Goal: Task Accomplishment & Management: Manage account settings

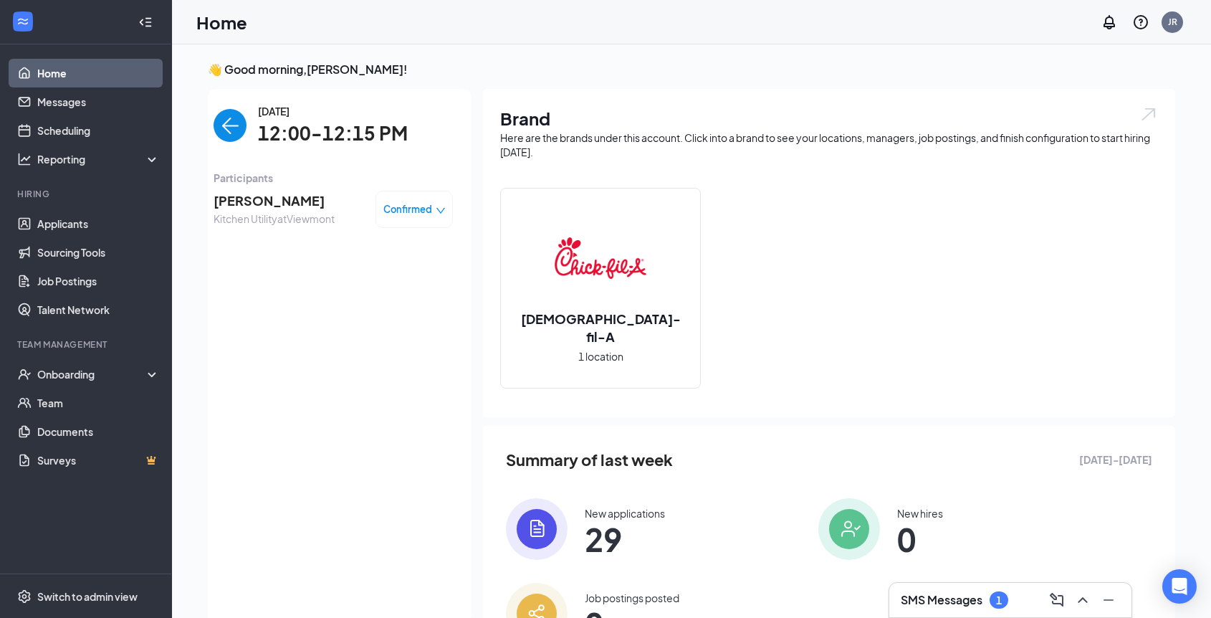
scroll to position [6, 0]
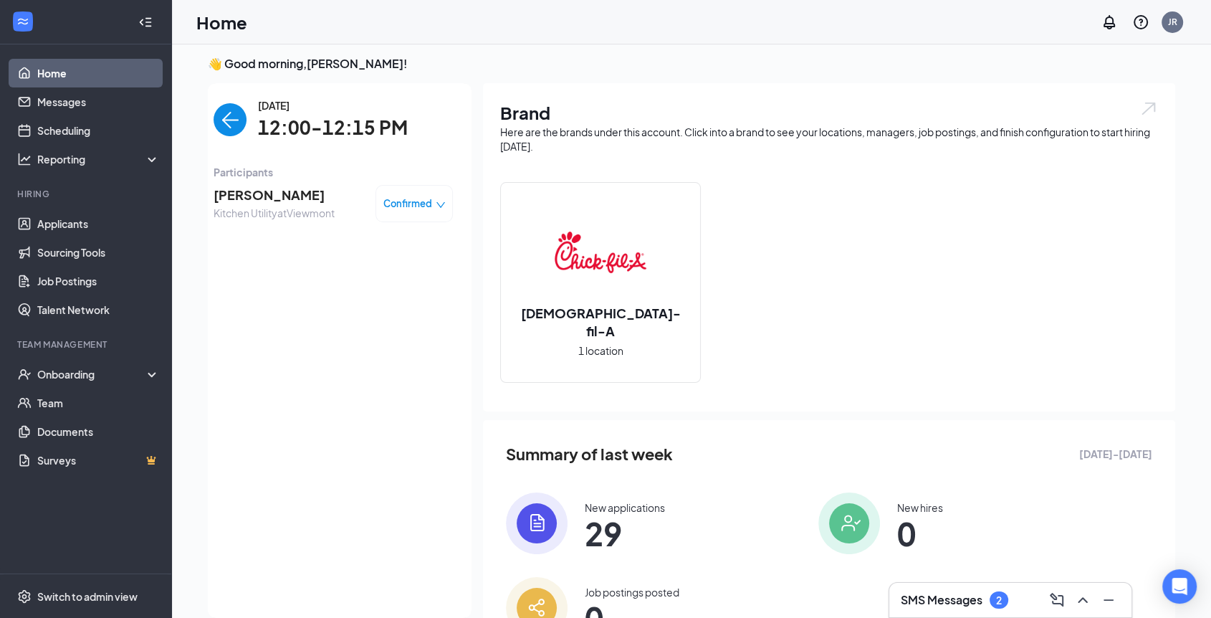
click at [985, 601] on div "SMS Messages 2" at bounding box center [955, 599] width 108 height 17
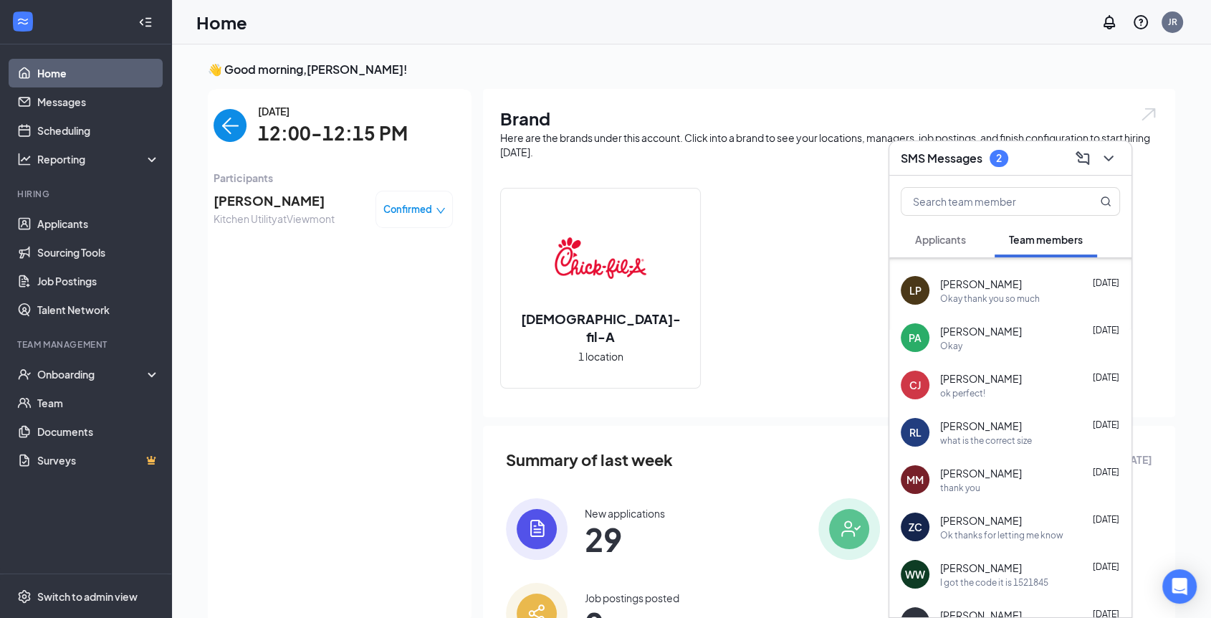
scroll to position [0, 0]
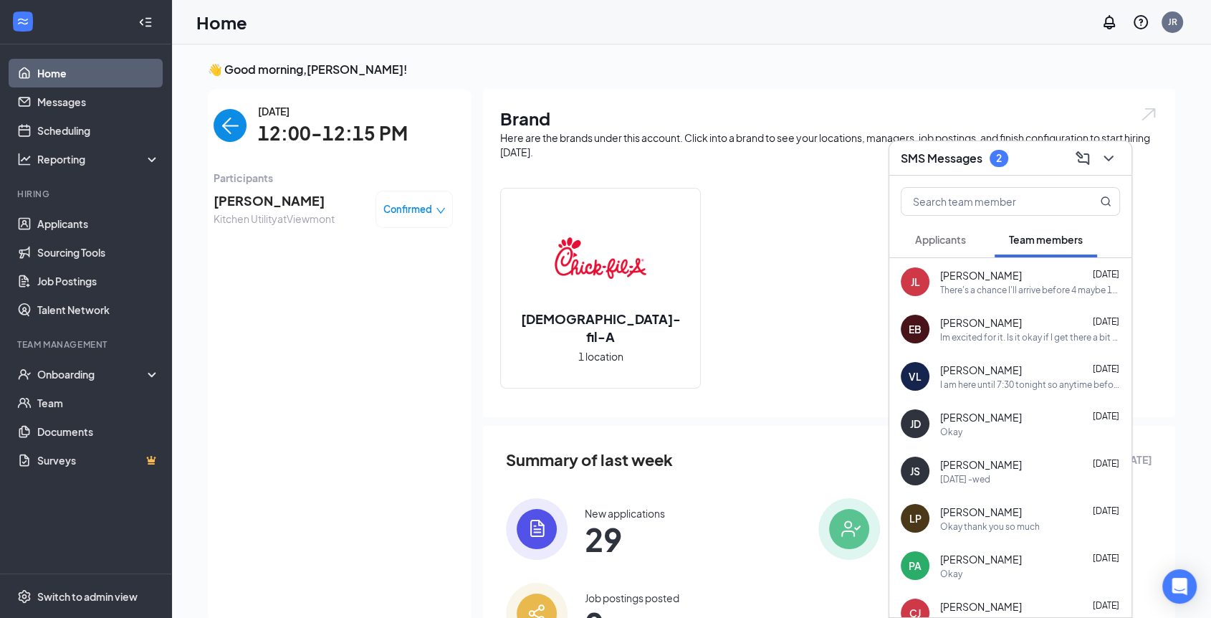
click at [1045, 219] on div at bounding box center [1010, 199] width 242 height 46
click at [952, 152] on h3 "SMS Messages" at bounding box center [942, 159] width 82 height 16
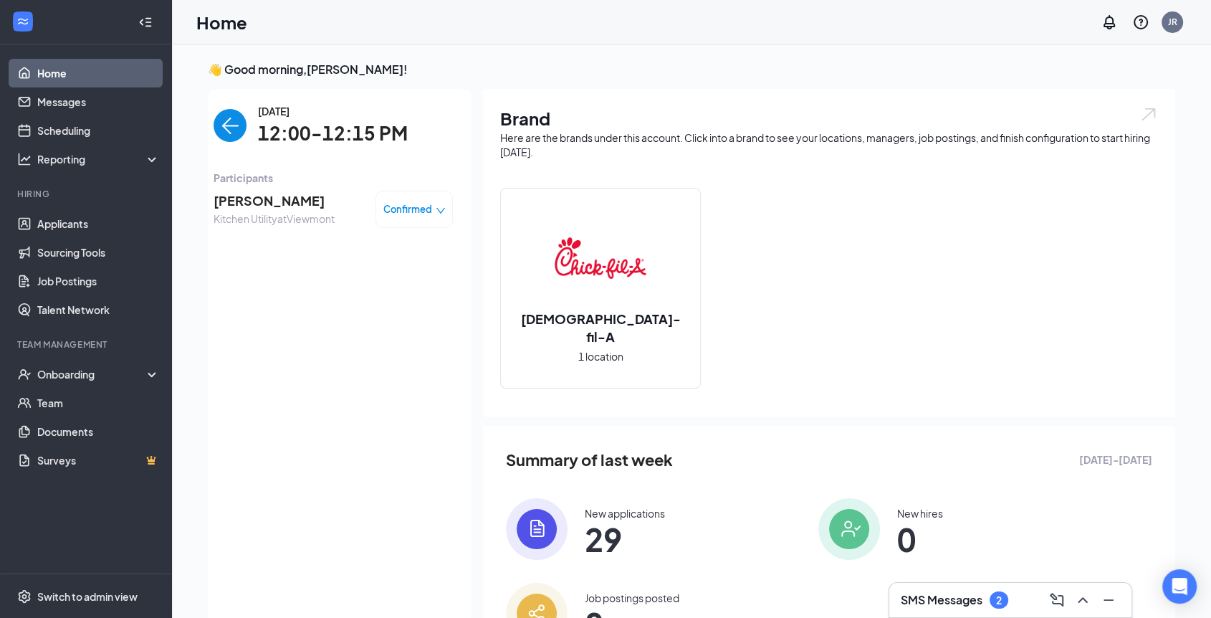
click at [980, 601] on h3 "SMS Messages" at bounding box center [942, 600] width 82 height 16
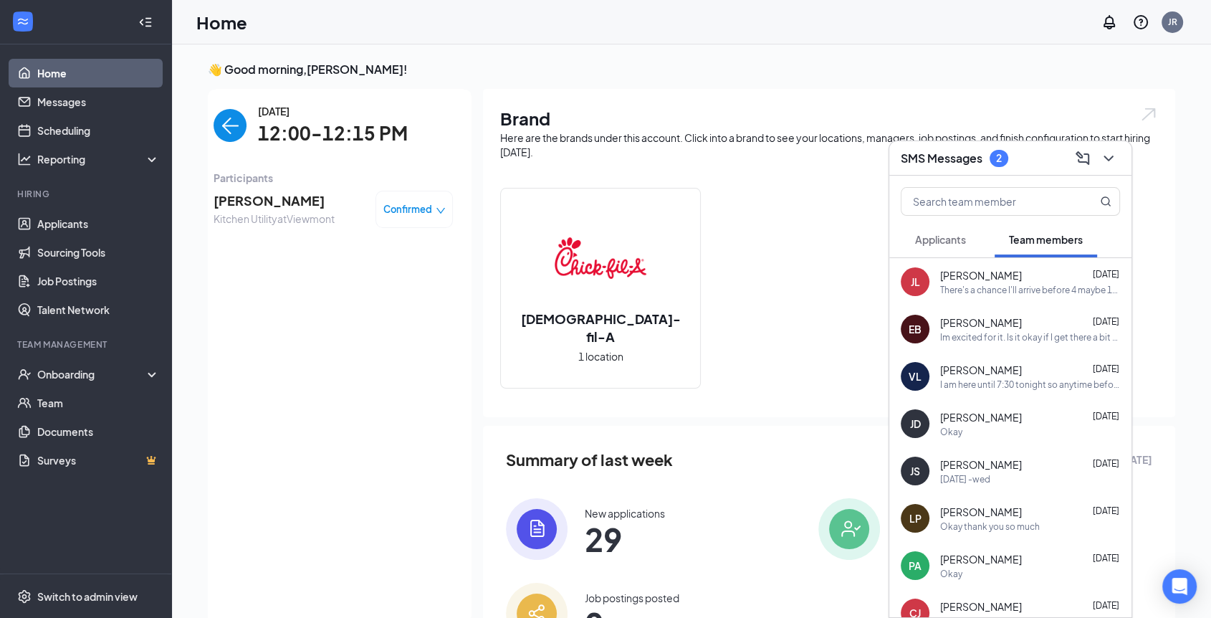
click at [953, 244] on span "Applicants" at bounding box center [940, 239] width 51 height 13
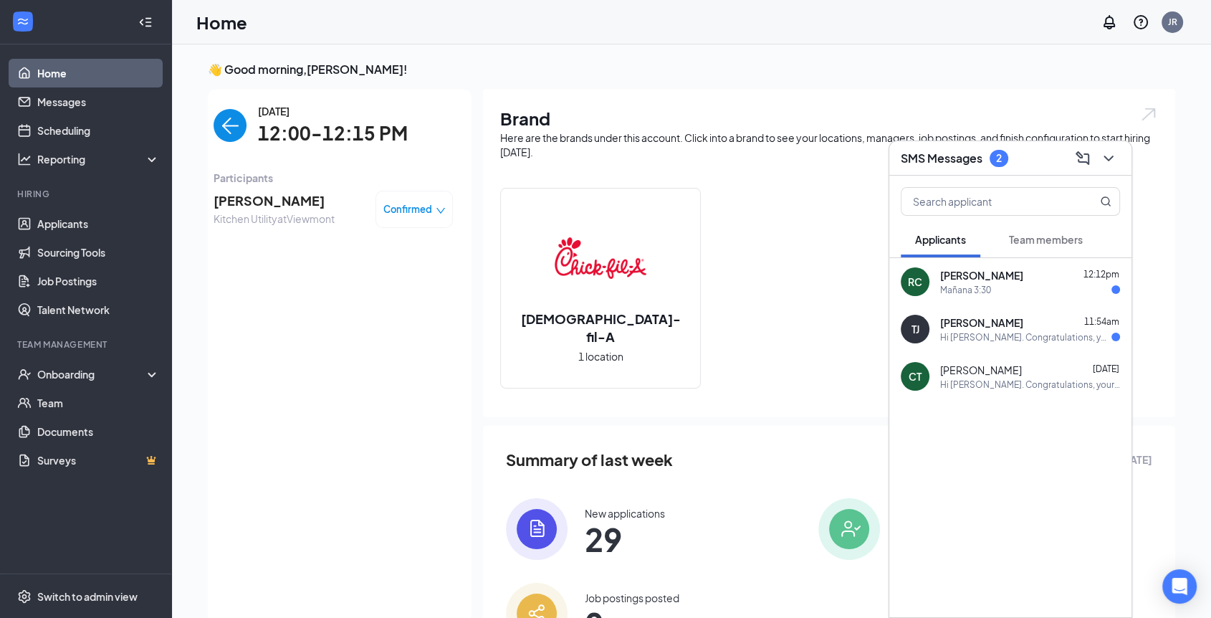
click at [960, 332] on div "Hi [PERSON_NAME]. Congratulations, your onsite interview with [DEMOGRAPHIC_DATA…" at bounding box center [1025, 337] width 171 height 12
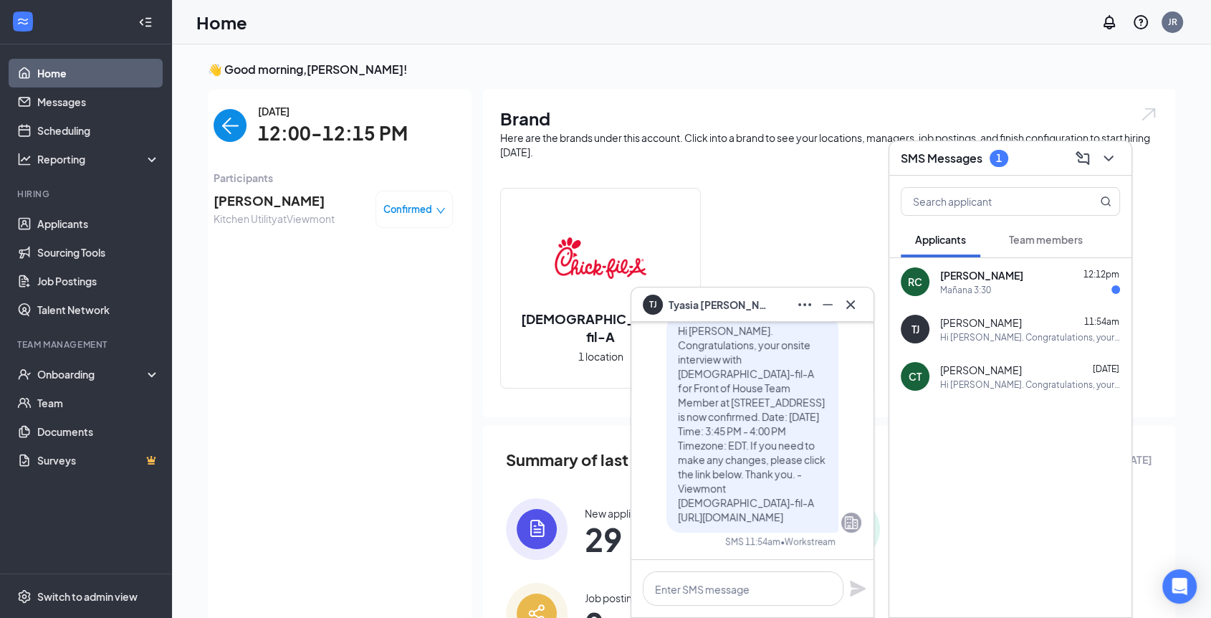
click at [960, 269] on span "[PERSON_NAME]" at bounding box center [981, 275] width 83 height 14
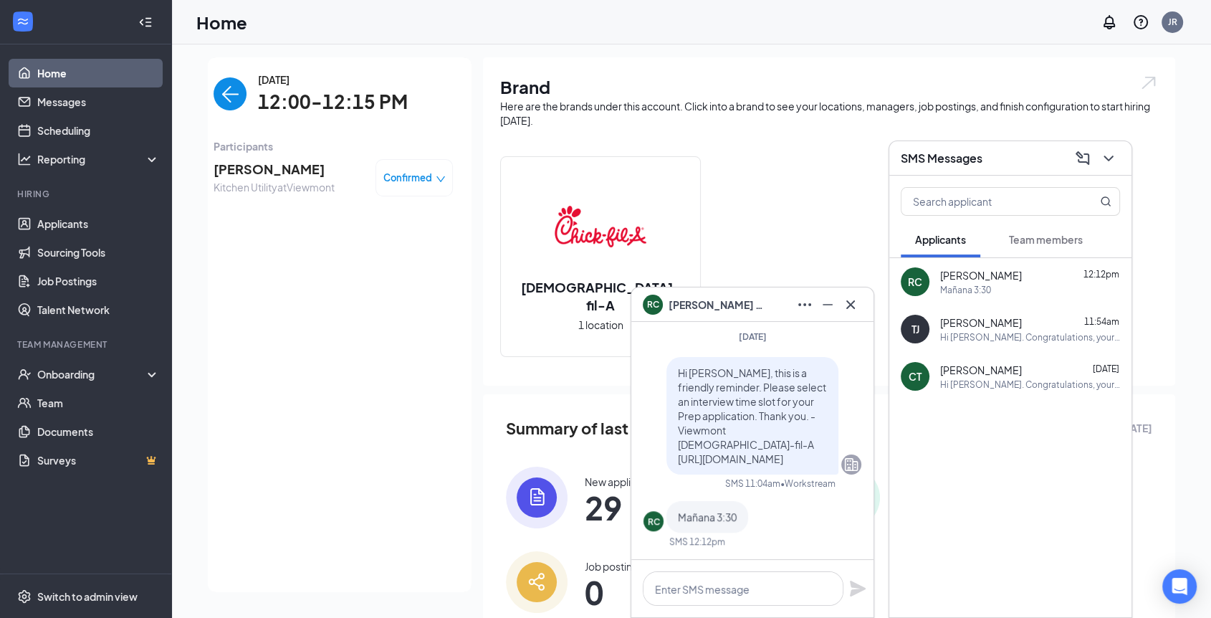
scroll to position [35, 0]
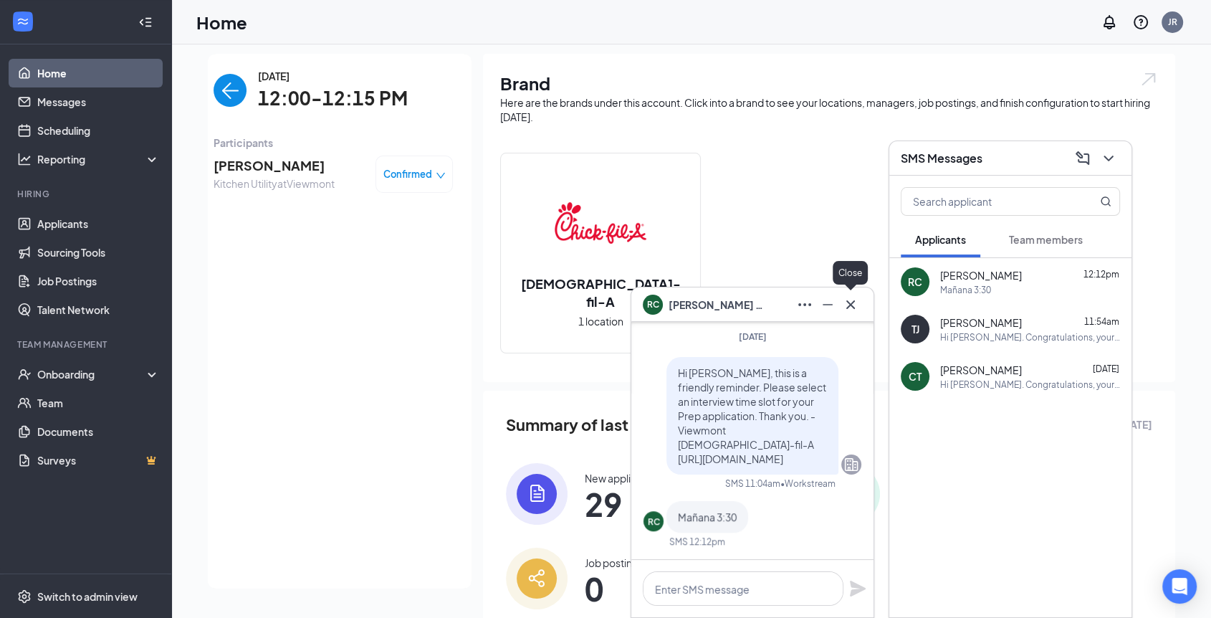
click at [851, 302] on icon "Cross" at bounding box center [850, 304] width 17 height 17
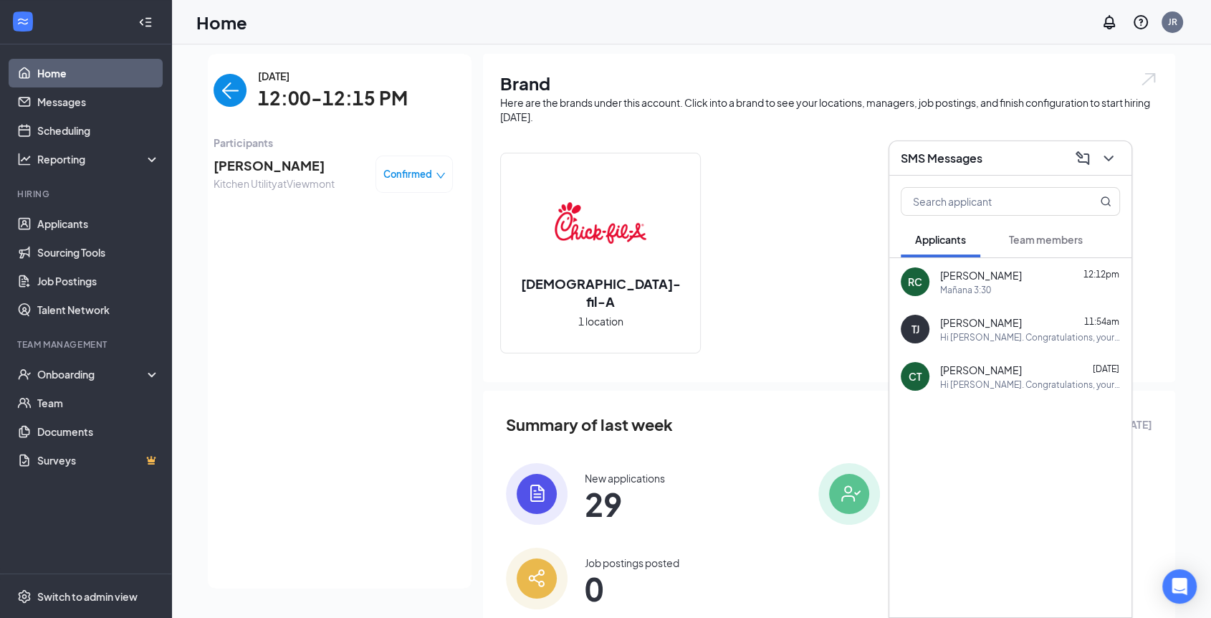
click at [1032, 239] on span "Team members" at bounding box center [1046, 239] width 74 height 13
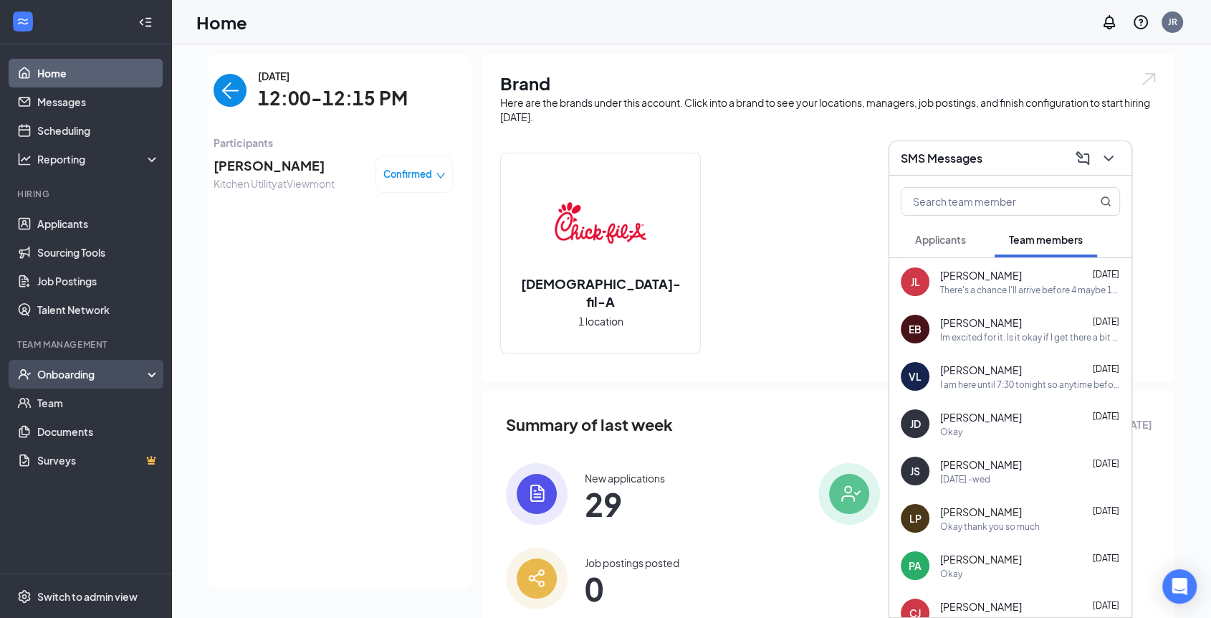
click at [85, 372] on div "Onboarding" at bounding box center [92, 374] width 110 height 14
click at [96, 409] on link "Overview" at bounding box center [98, 402] width 123 height 29
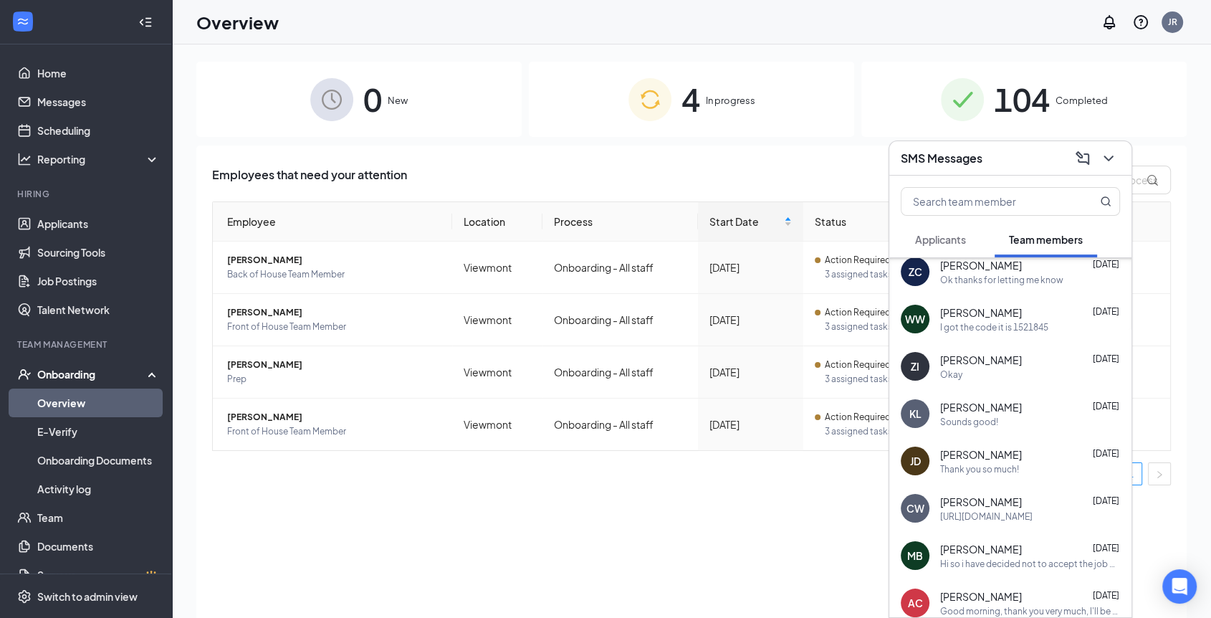
scroll to position [484, 0]
click at [981, 467] on div "Thank you so much!" at bounding box center [979, 468] width 79 height 12
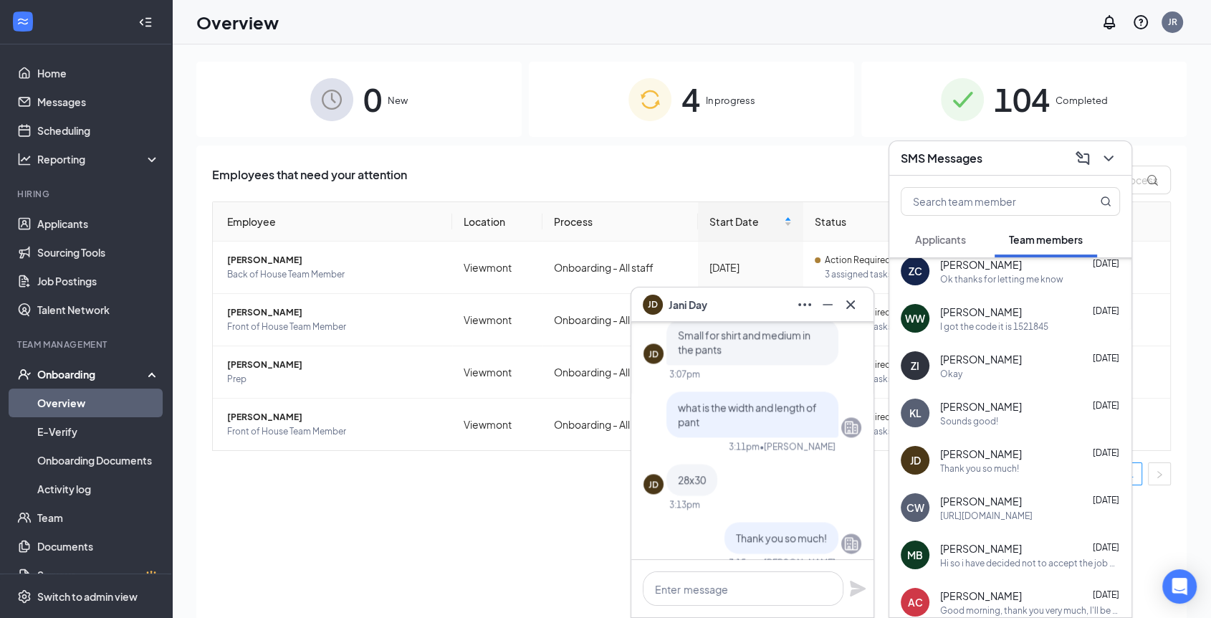
scroll to position [0, 0]
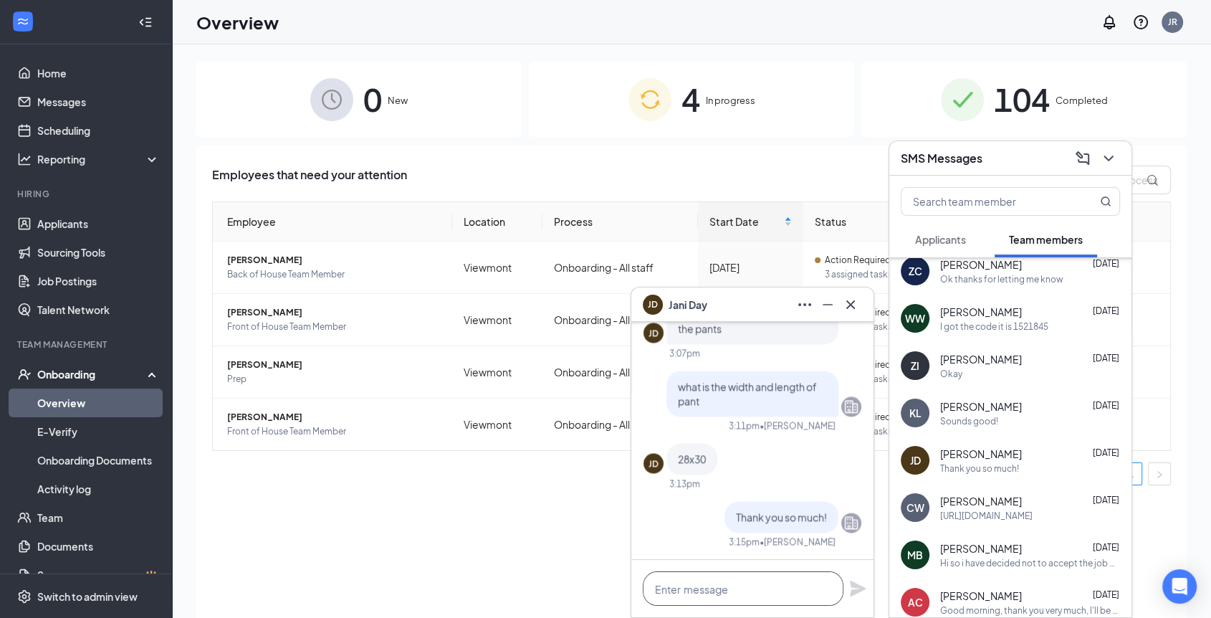
click at [737, 586] on textarea at bounding box center [743, 588] width 201 height 34
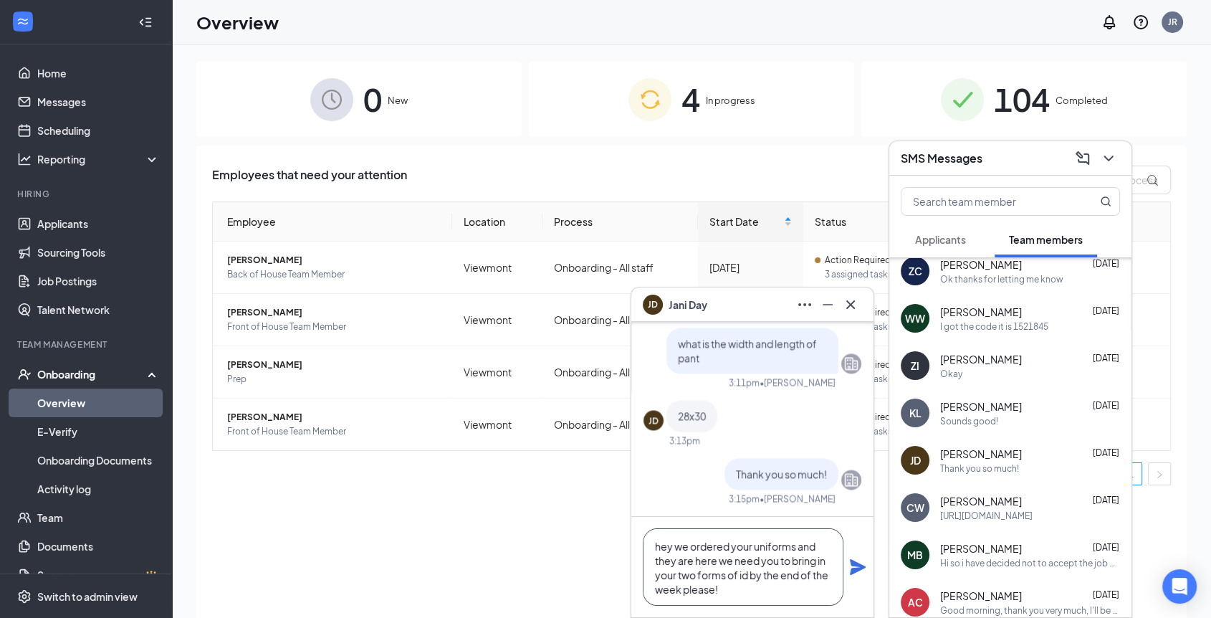
type textarea "hey we ordered your uniforms and they are here we need you to bring in your two…"
click at [856, 566] on icon "Plane" at bounding box center [858, 567] width 16 height 16
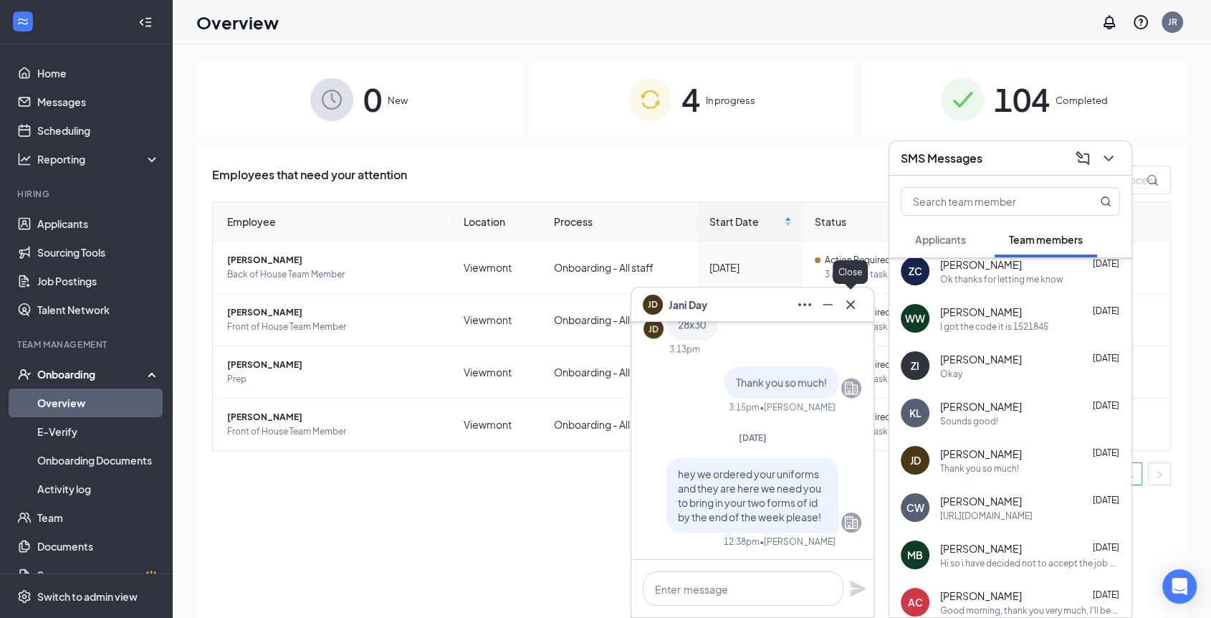
click at [853, 307] on icon "Cross" at bounding box center [850, 304] width 9 height 9
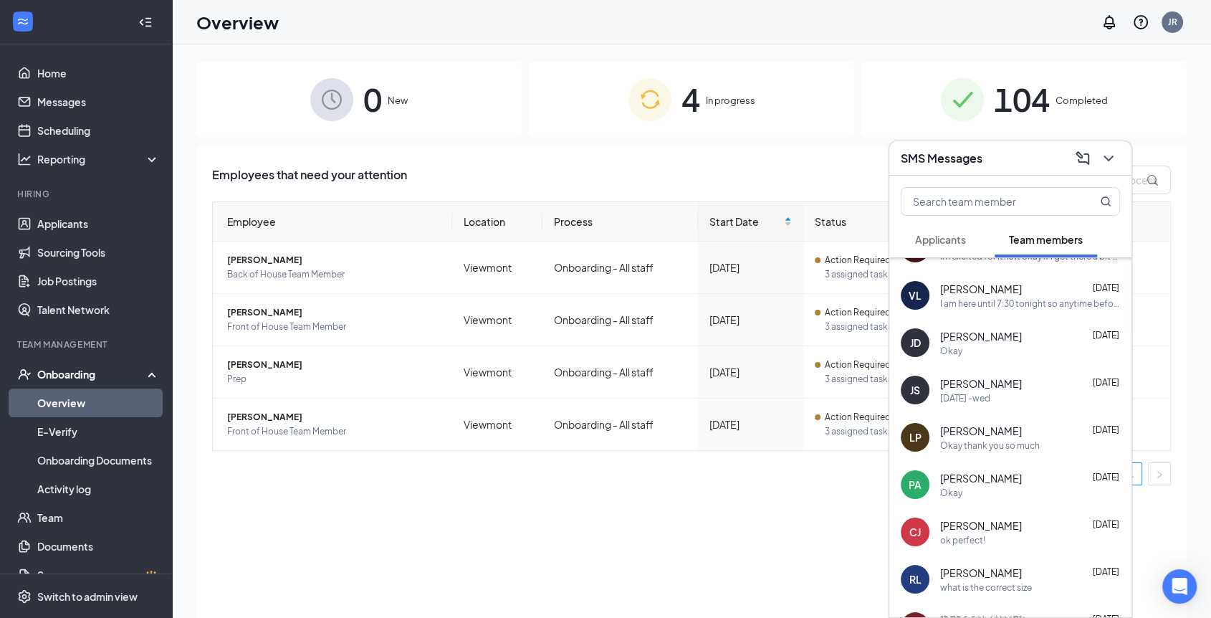
scroll to position [140, 0]
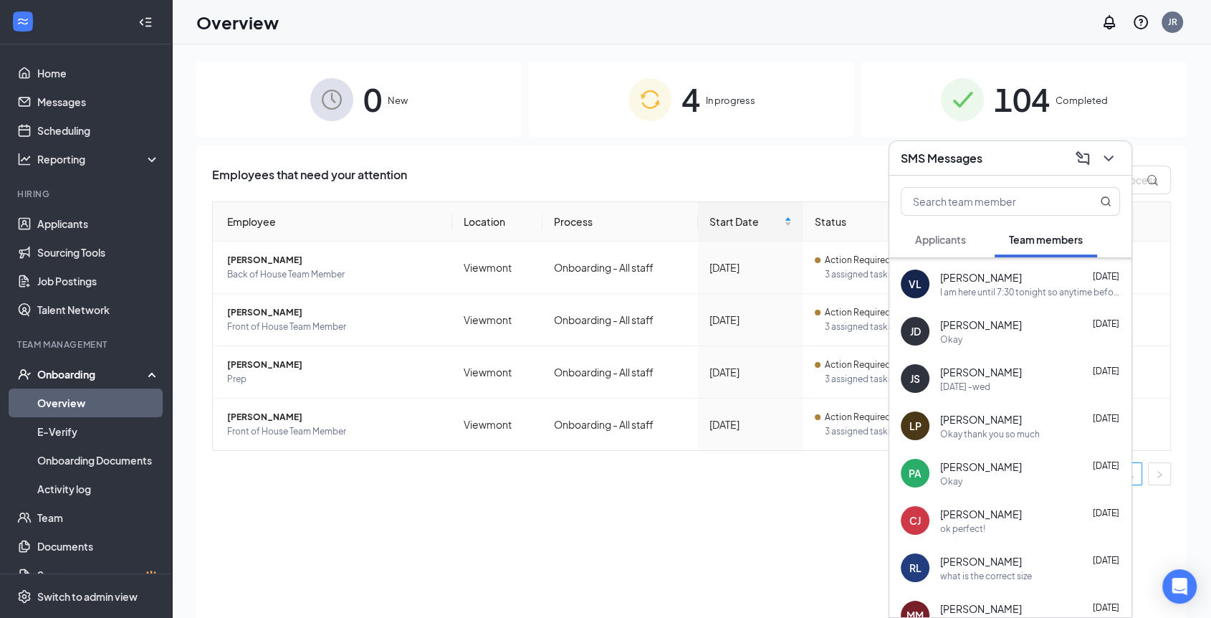
click at [1050, 491] on div "PA [PERSON_NAME] [DATE] Okay" at bounding box center [1010, 472] width 242 height 47
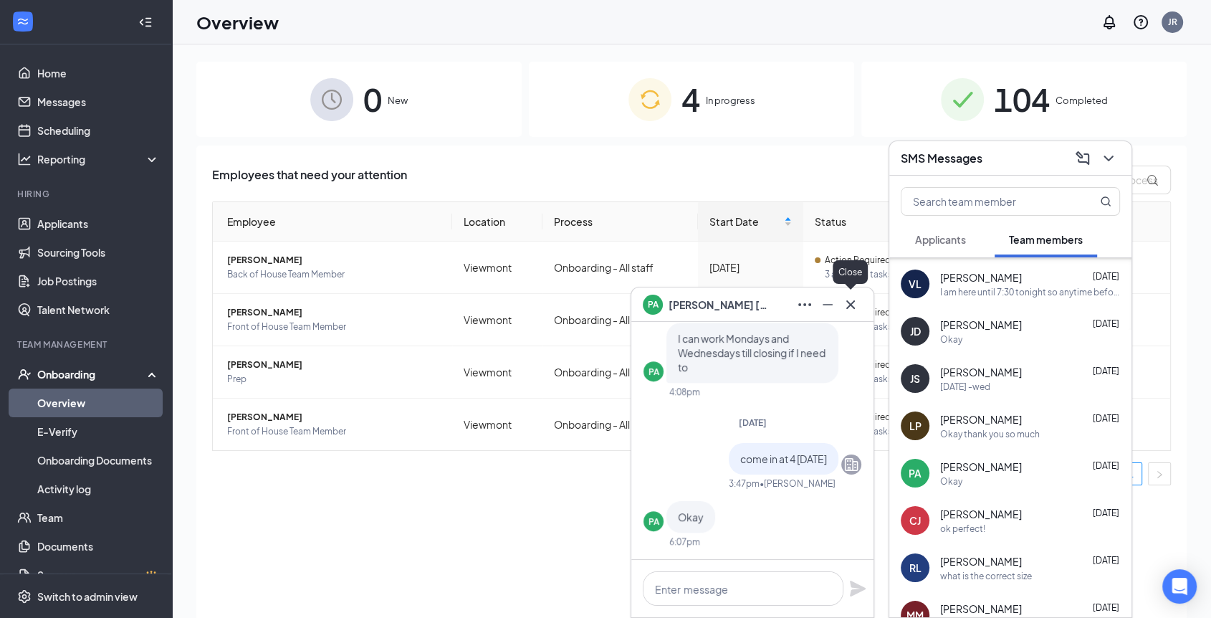
click at [851, 305] on icon "Cross" at bounding box center [850, 304] width 9 height 9
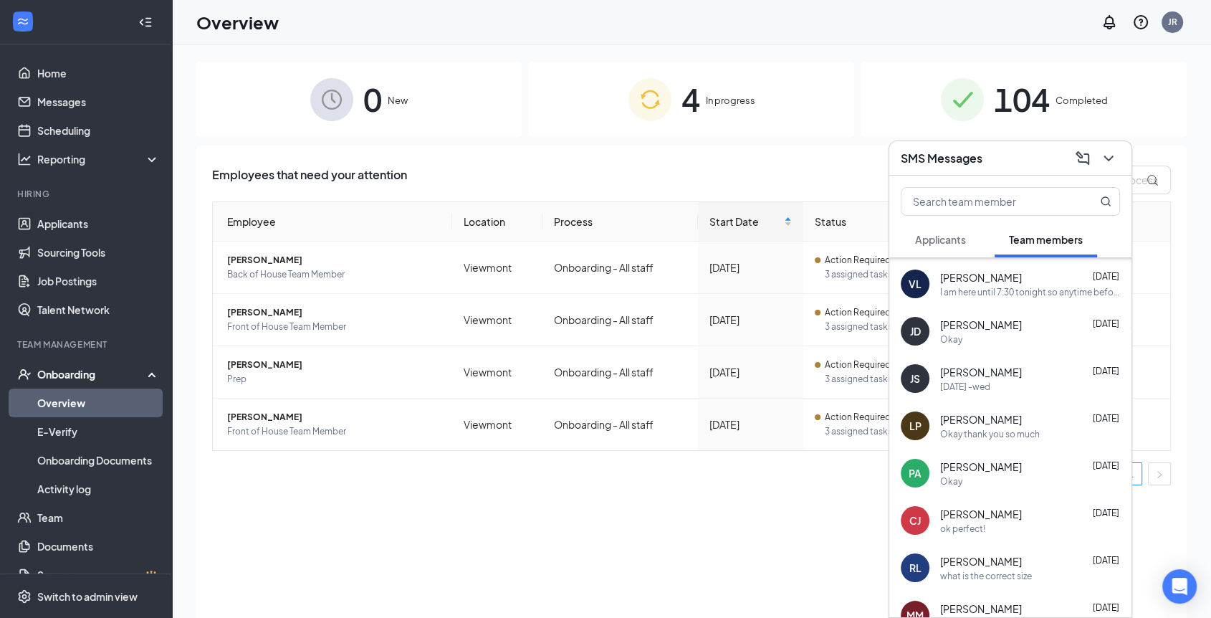
click at [1018, 333] on div "Okay" at bounding box center [1030, 339] width 180 height 12
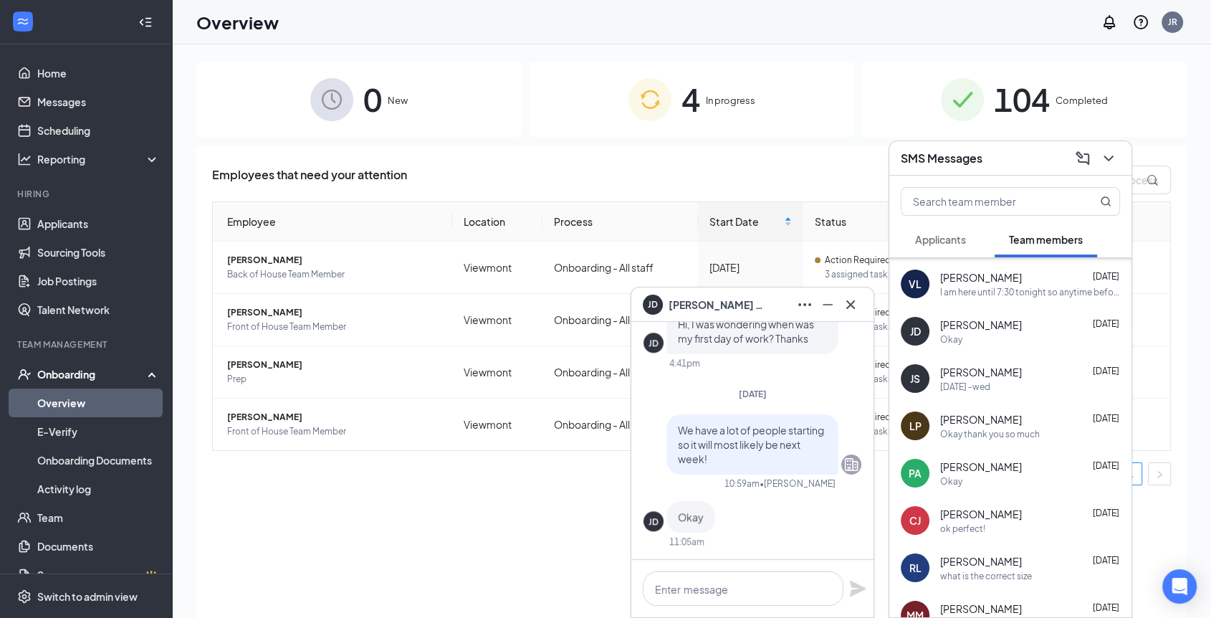
click at [1032, 576] on div "what is the correct size" at bounding box center [1030, 576] width 180 height 12
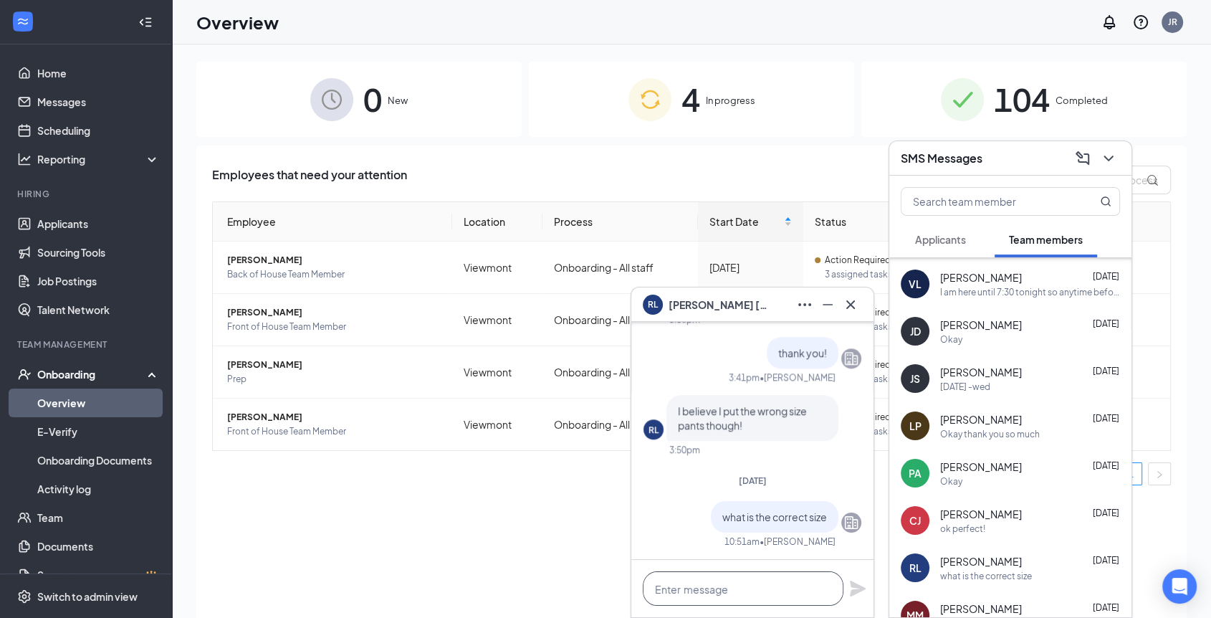
click at [782, 586] on textarea at bounding box center [743, 588] width 201 height 34
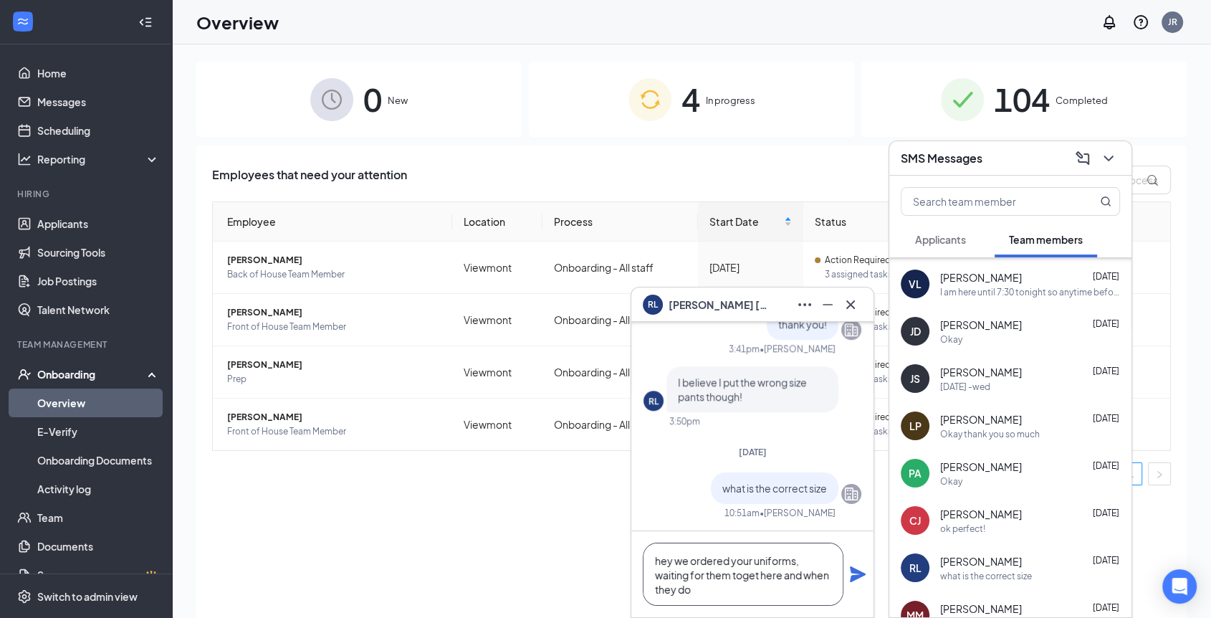
click at [740, 573] on textarea "hey we ordered your uniforms, waiting for them toget here and when they do" at bounding box center [743, 574] width 201 height 63
click at [738, 594] on textarea "hey we ordered your uniforms, waiting for them to get here and when they do" at bounding box center [743, 574] width 201 height 63
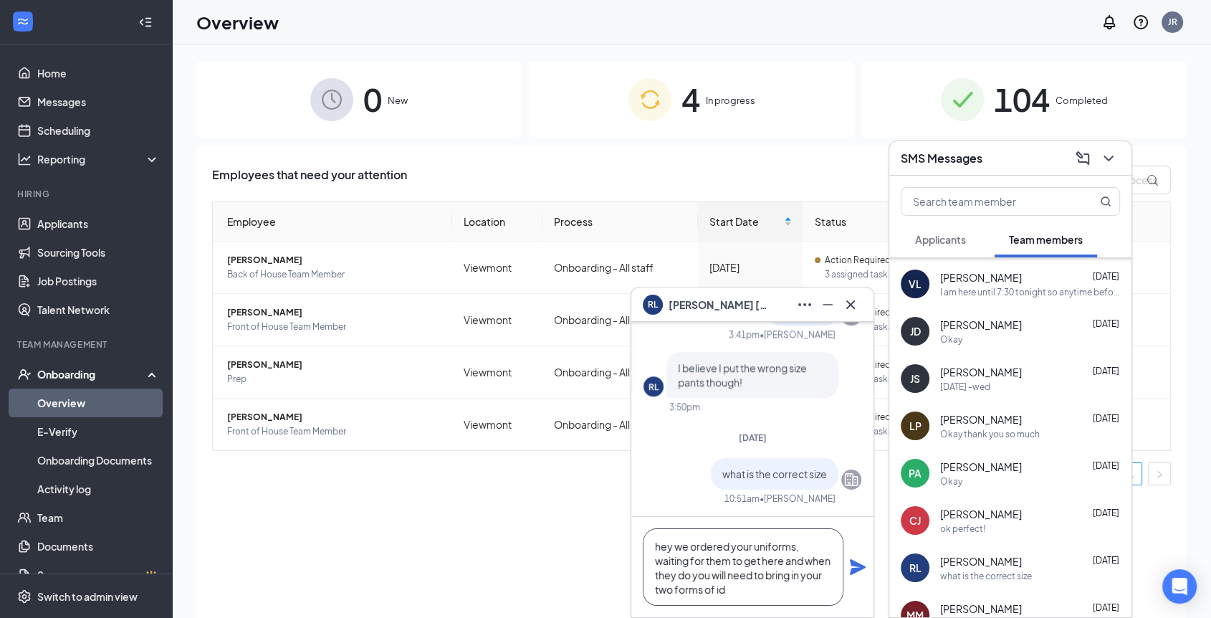
type textarea "hey we ordered your uniforms, waiting for them to get here and when they do you…"
click at [857, 568] on icon "Plane" at bounding box center [858, 567] width 16 height 16
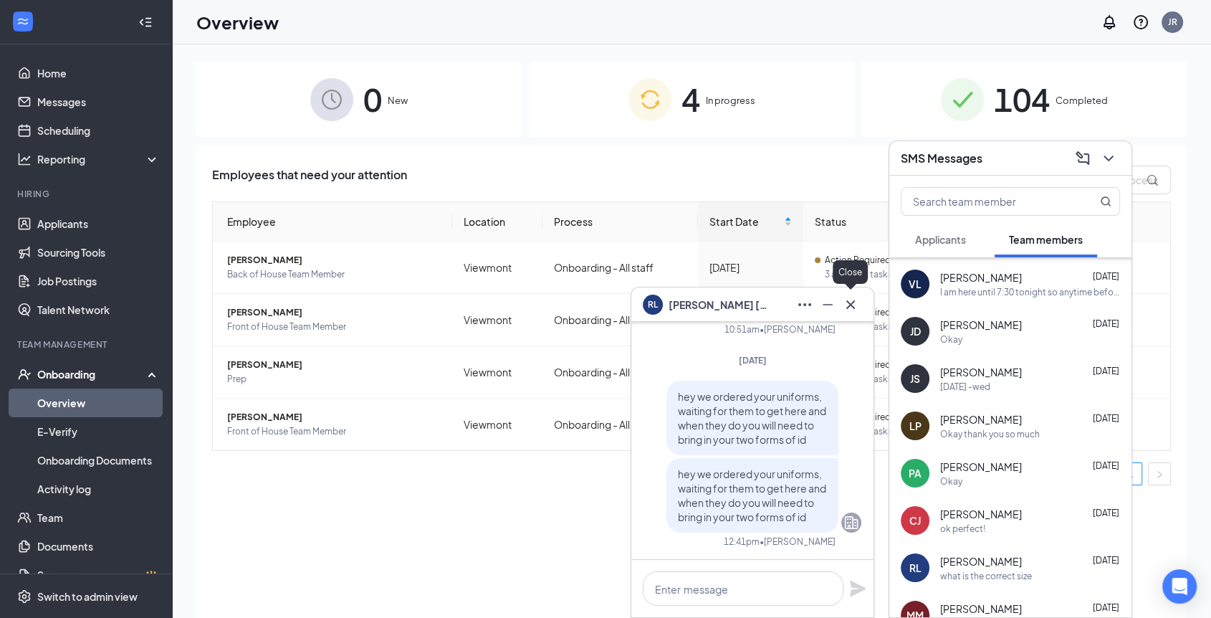
click at [849, 301] on icon "Cross" at bounding box center [850, 304] width 9 height 9
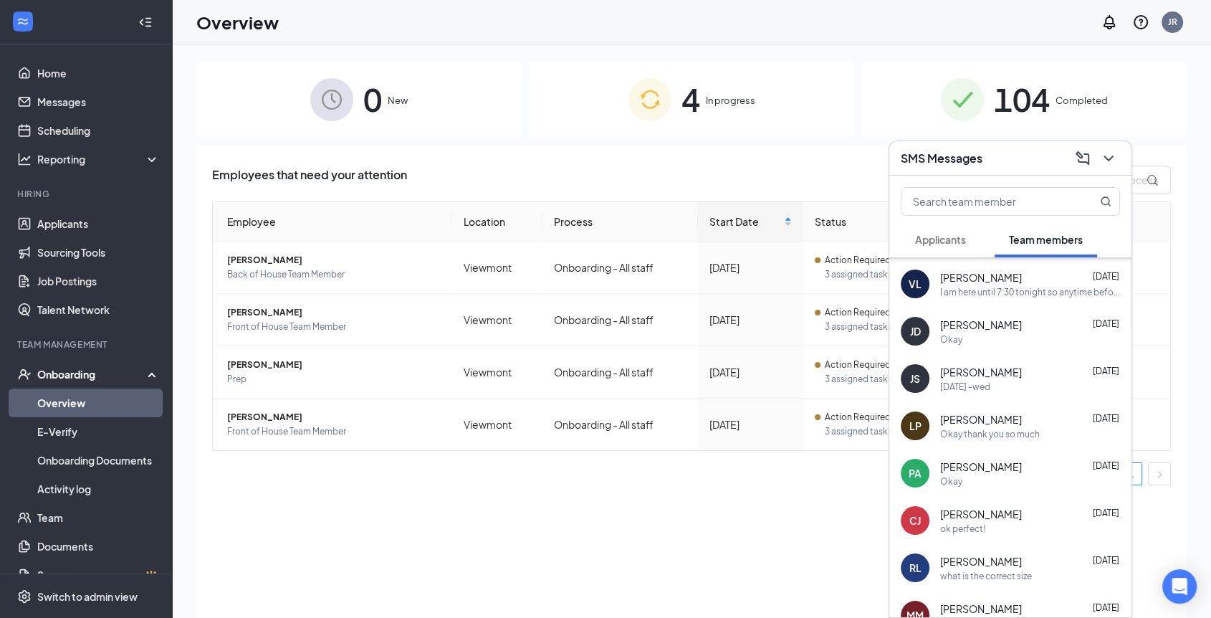
click at [1054, 286] on div "I am here until 7:30 tonight so anytime before that works!" at bounding box center [1030, 292] width 180 height 12
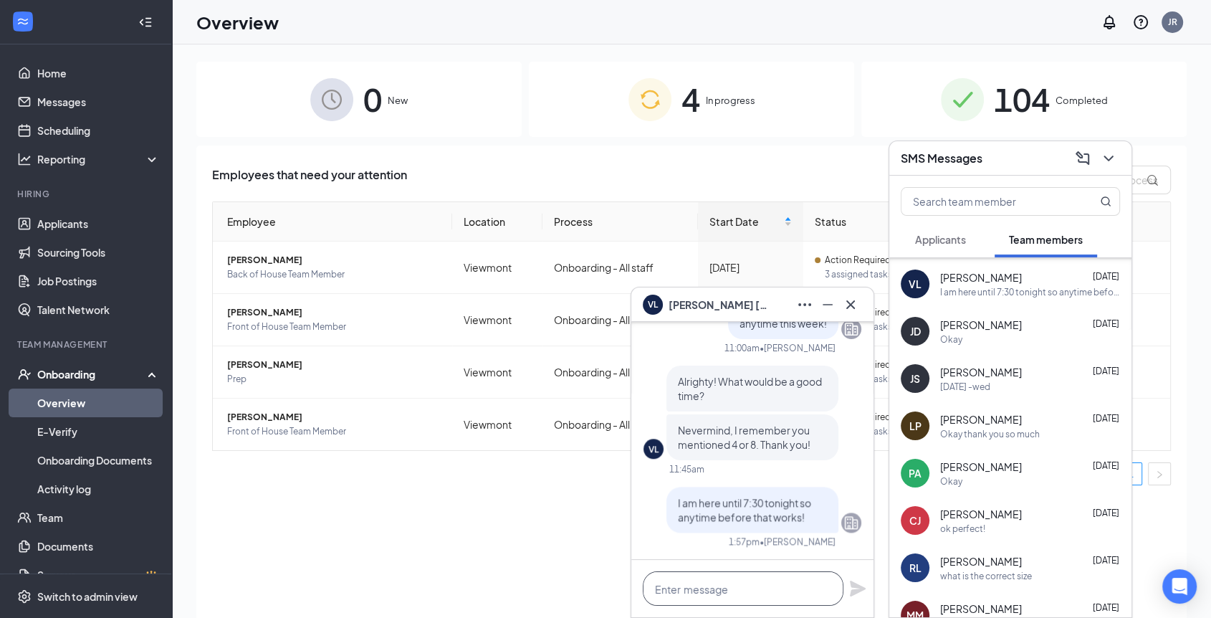
click at [753, 581] on textarea at bounding box center [743, 588] width 201 height 34
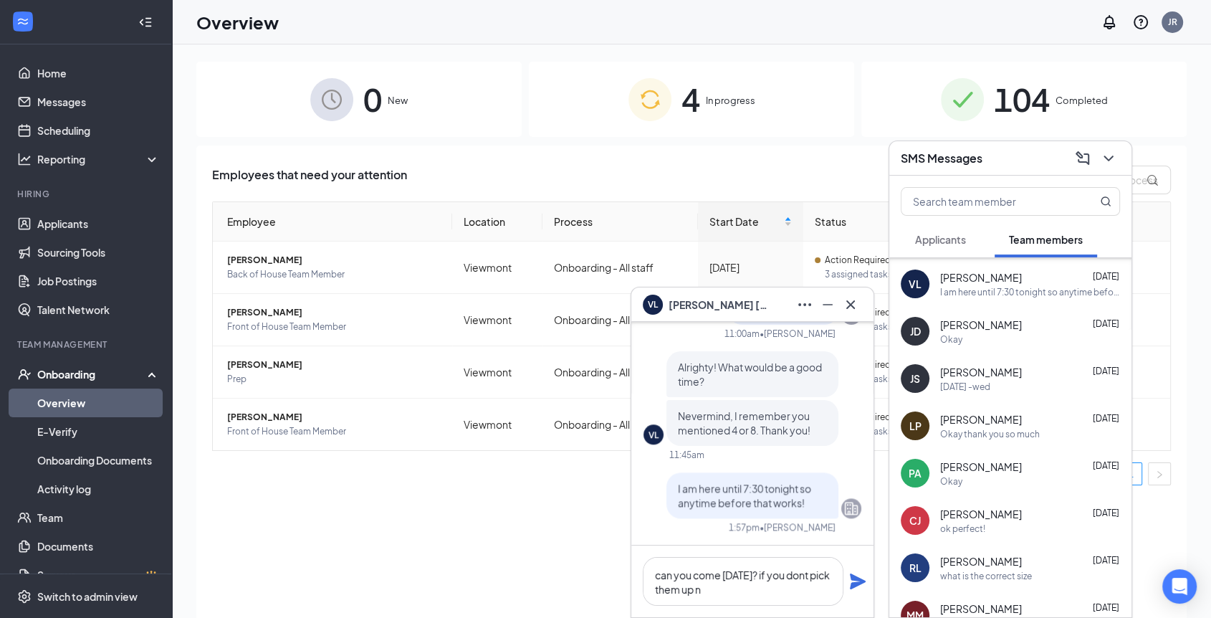
click at [770, 609] on div "can you come [DATE]? if you dont pick them up n" at bounding box center [752, 581] width 242 height 72
click at [757, 595] on textarea "can you come [DATE]? if you dont pick them up n" at bounding box center [743, 581] width 201 height 49
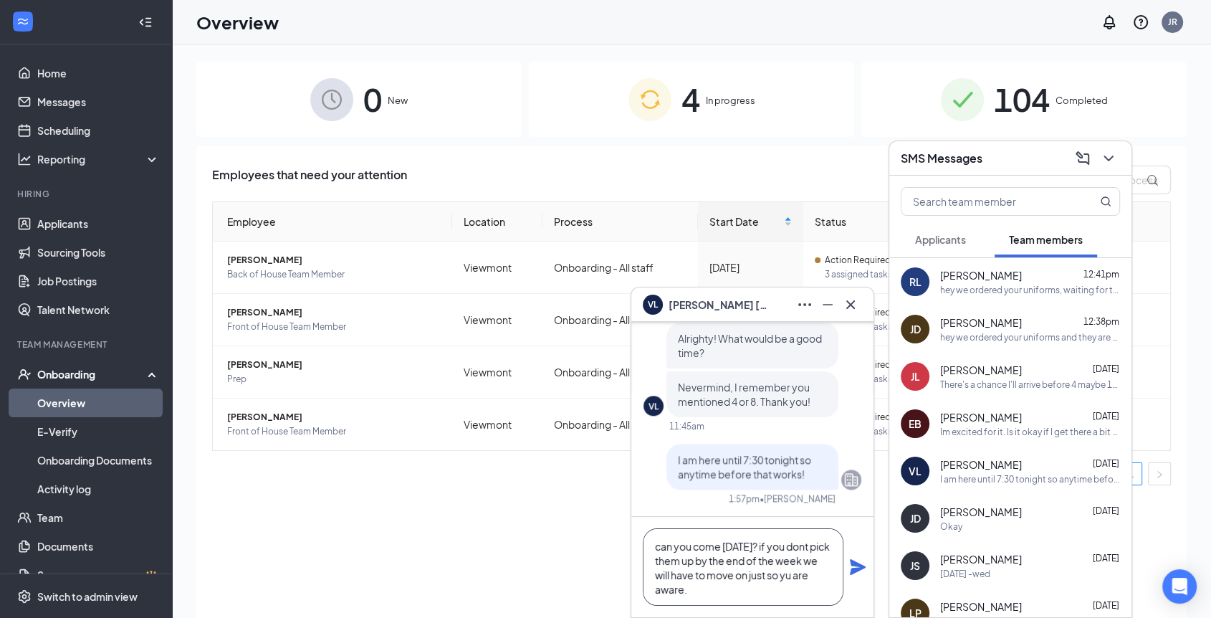
click at [803, 543] on textarea "can you come [DATE]? if you dont pick them up by the end of the week we will ha…" at bounding box center [743, 566] width 201 height 77
click at [808, 577] on textarea "can you come [DATE]? if you don't pick them up by the end of the week we will h…" at bounding box center [743, 566] width 201 height 77
type textarea "can you come [DATE]? if you don't pick them up by the end of the week we will h…"
click at [857, 561] on icon "Plane" at bounding box center [857, 566] width 17 height 17
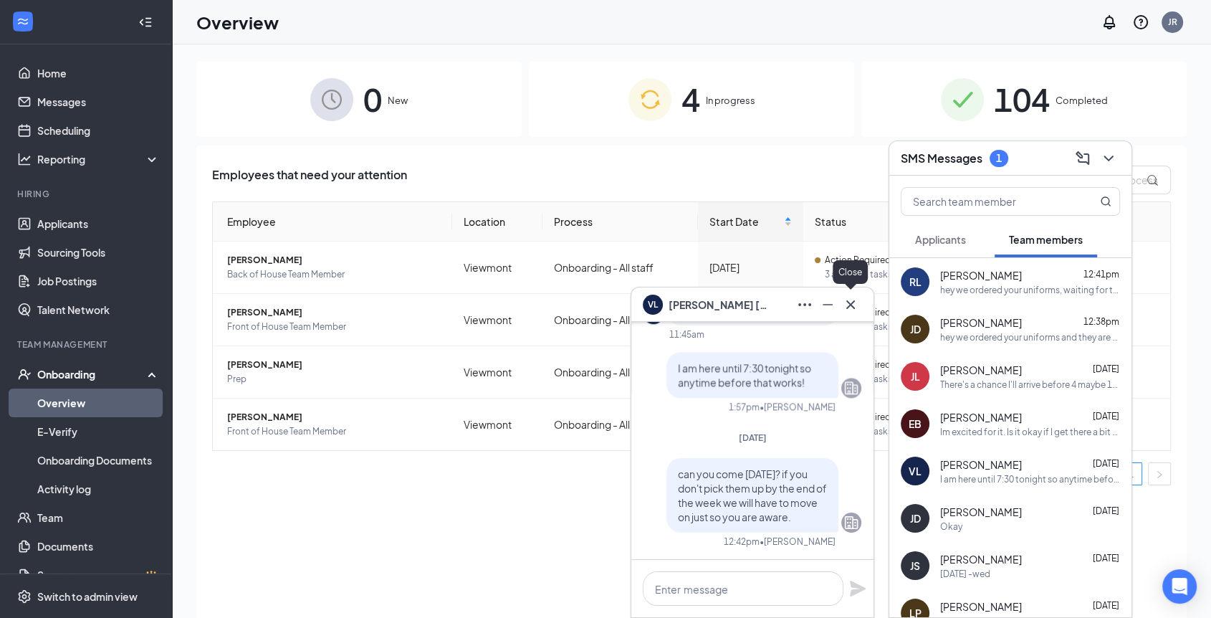
click at [846, 305] on icon "Cross" at bounding box center [850, 304] width 17 height 17
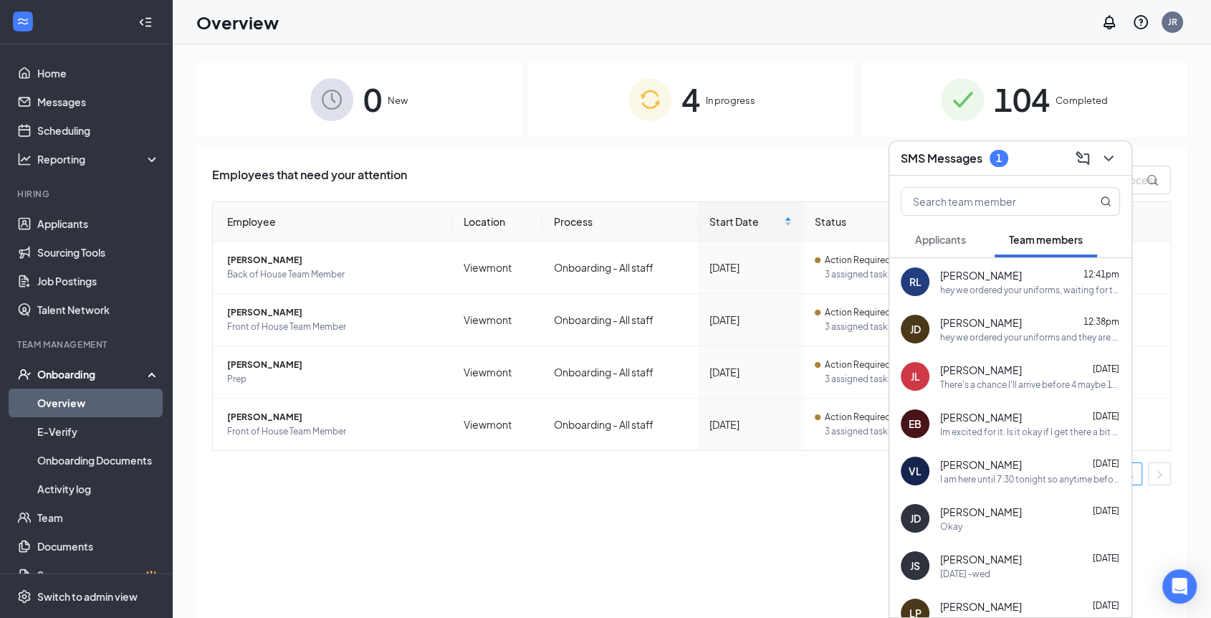
click at [1007, 159] on div "1" at bounding box center [999, 158] width 19 height 17
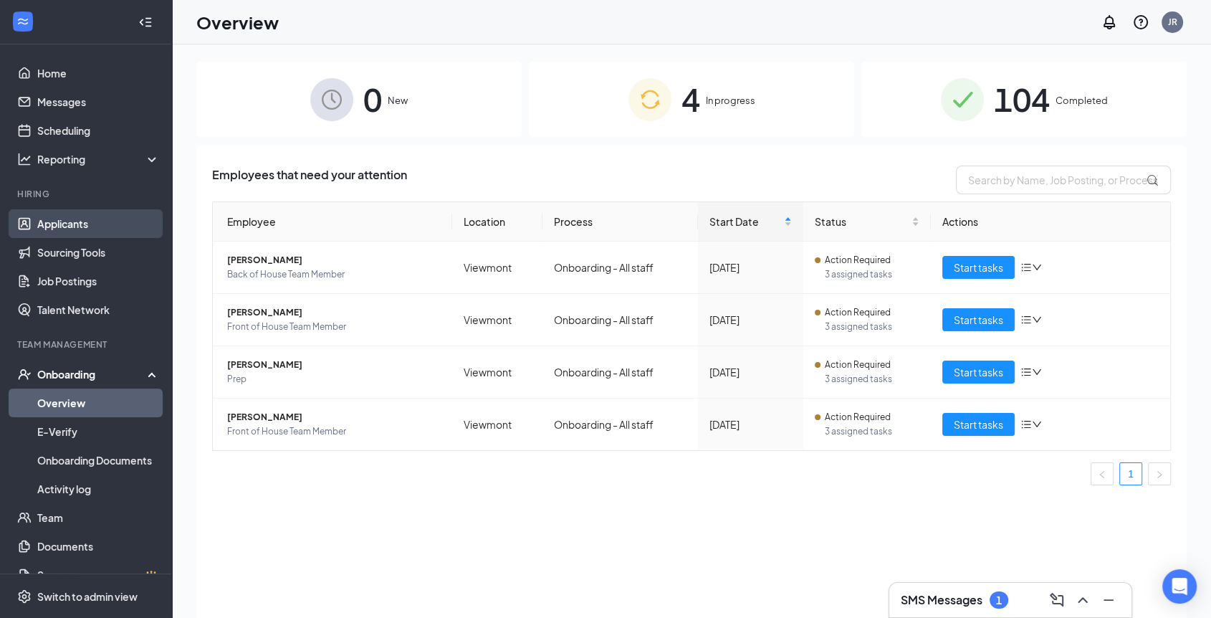
click at [45, 217] on link "Applicants" at bounding box center [98, 223] width 123 height 29
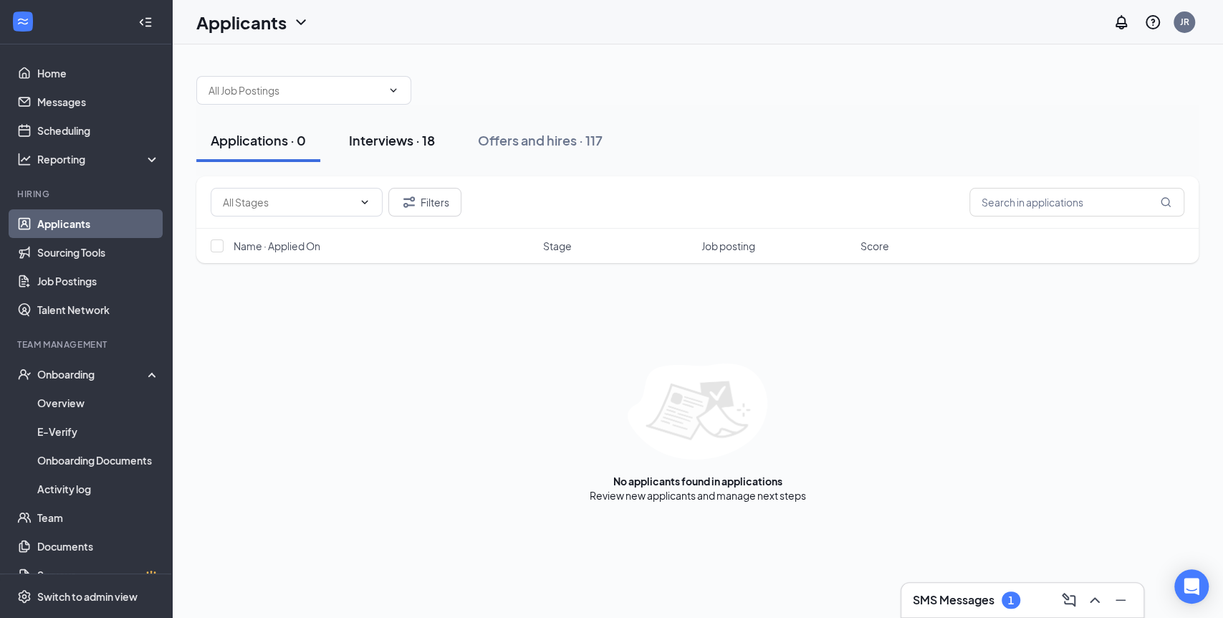
click at [409, 141] on div "Interviews · 18" at bounding box center [392, 140] width 86 height 18
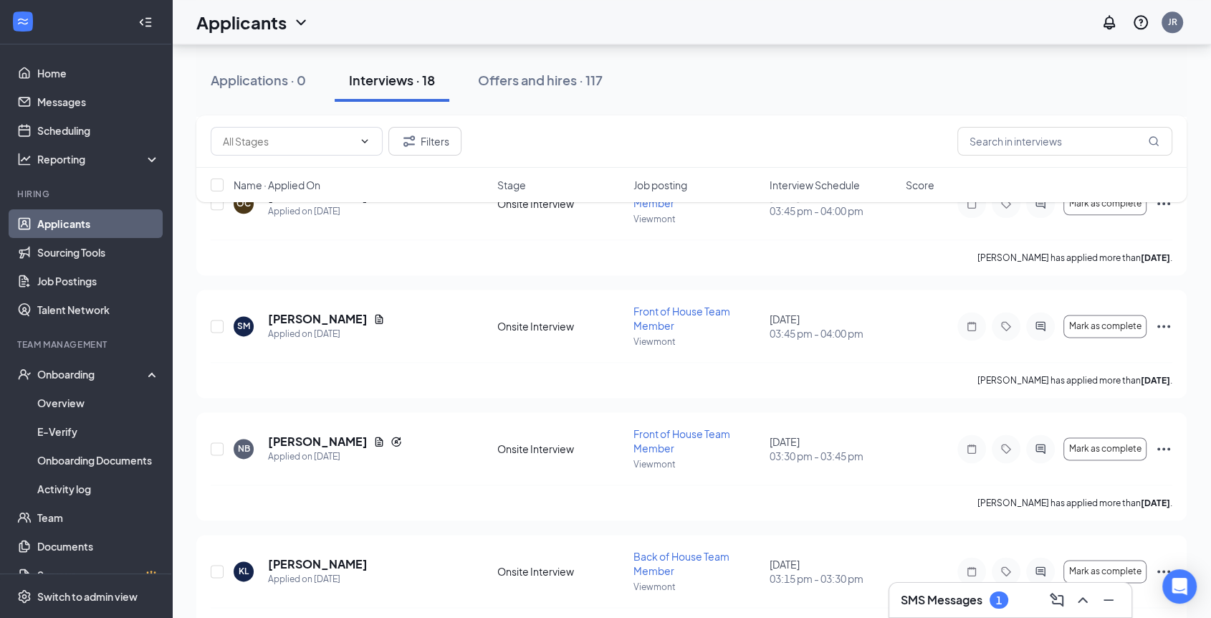
scroll to position [1799, 0]
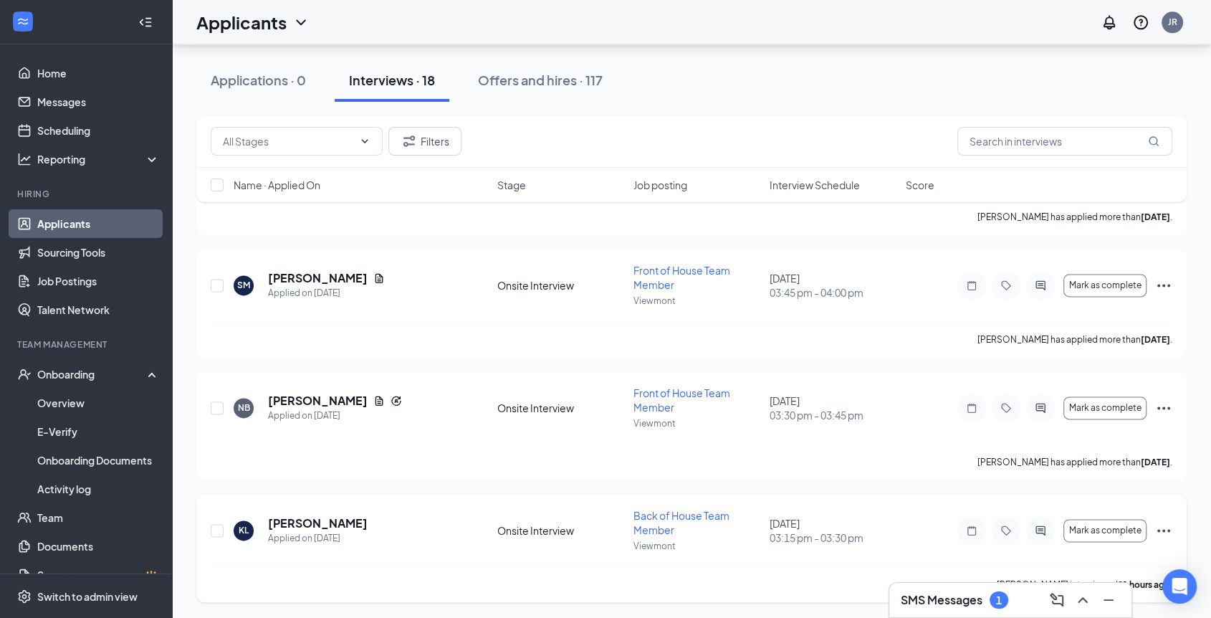
click at [1163, 529] on icon "Ellipses" at bounding box center [1164, 530] width 13 height 3
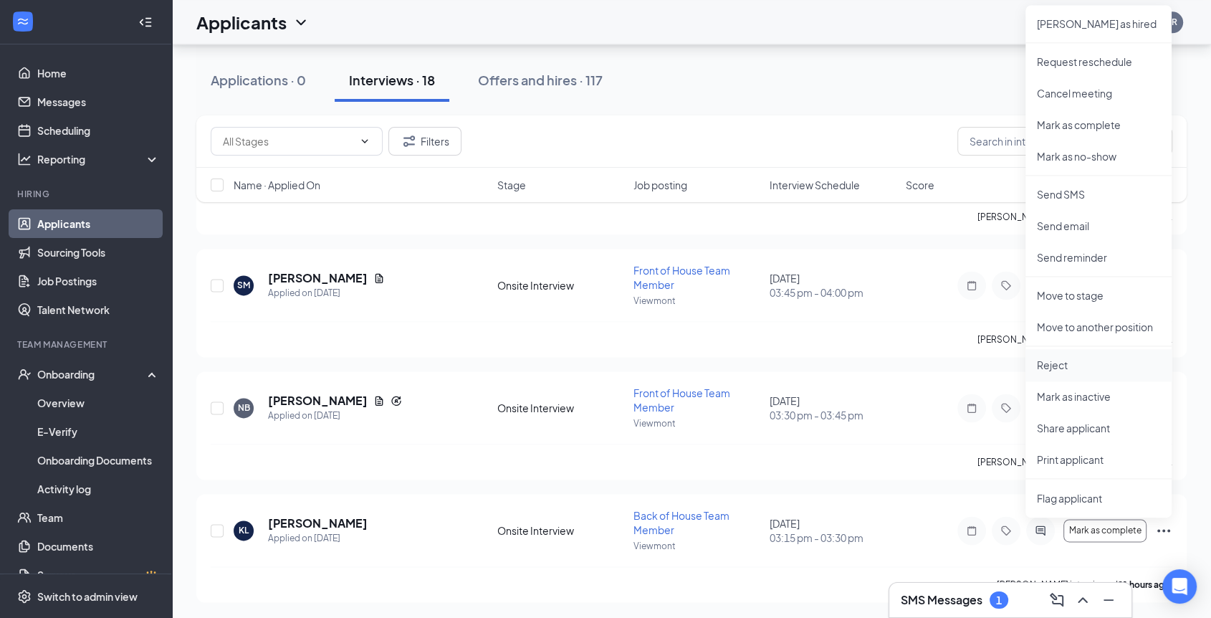
click at [1065, 361] on p "Reject" at bounding box center [1098, 365] width 123 height 14
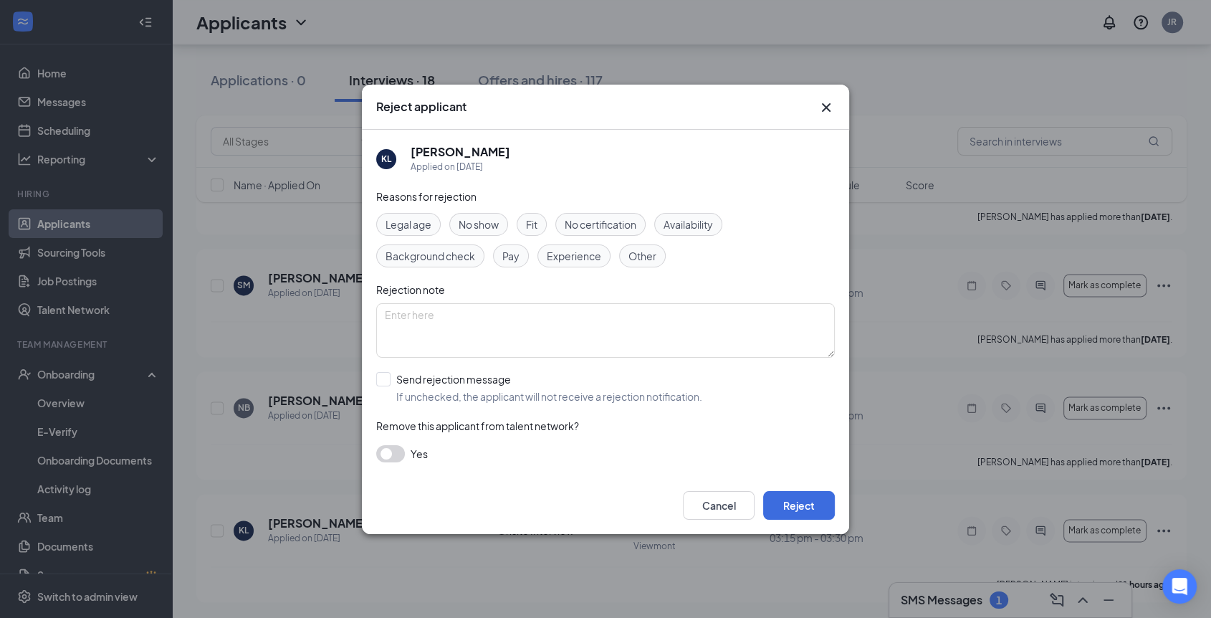
click at [528, 229] on span "Fit" at bounding box center [531, 224] width 11 height 16
click at [380, 380] on input "Send rejection message If unchecked, the applicant will not receive a rejection…" at bounding box center [539, 388] width 326 height 32
checkbox input "true"
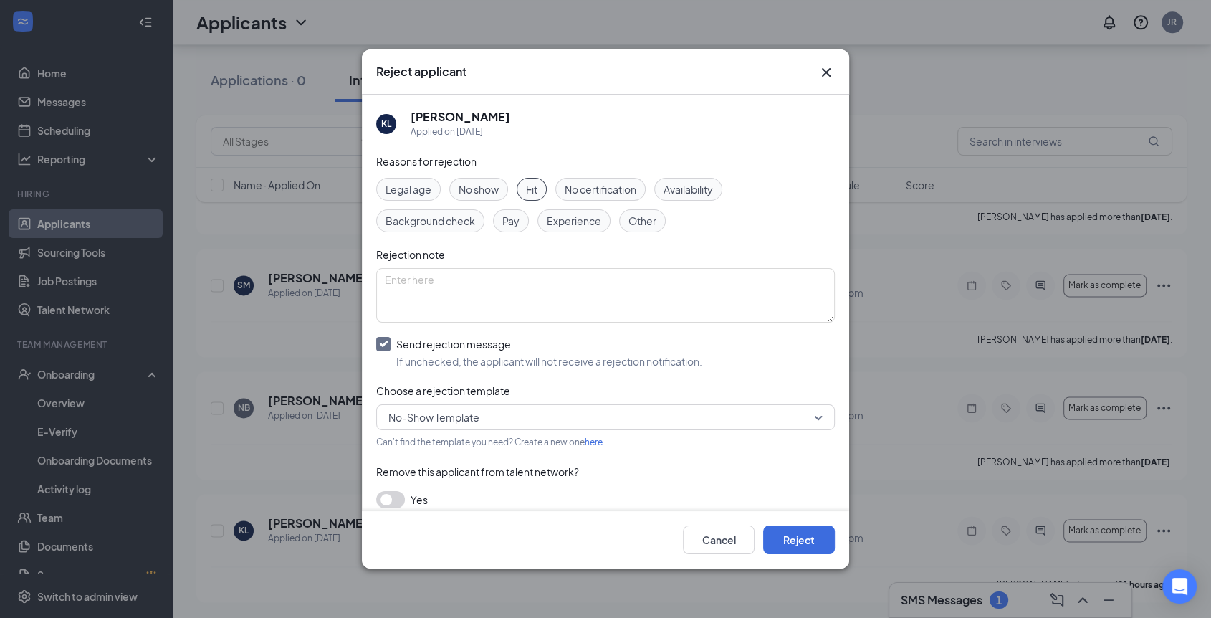
click at [412, 416] on span "No-Show Template" at bounding box center [433, 417] width 91 height 22
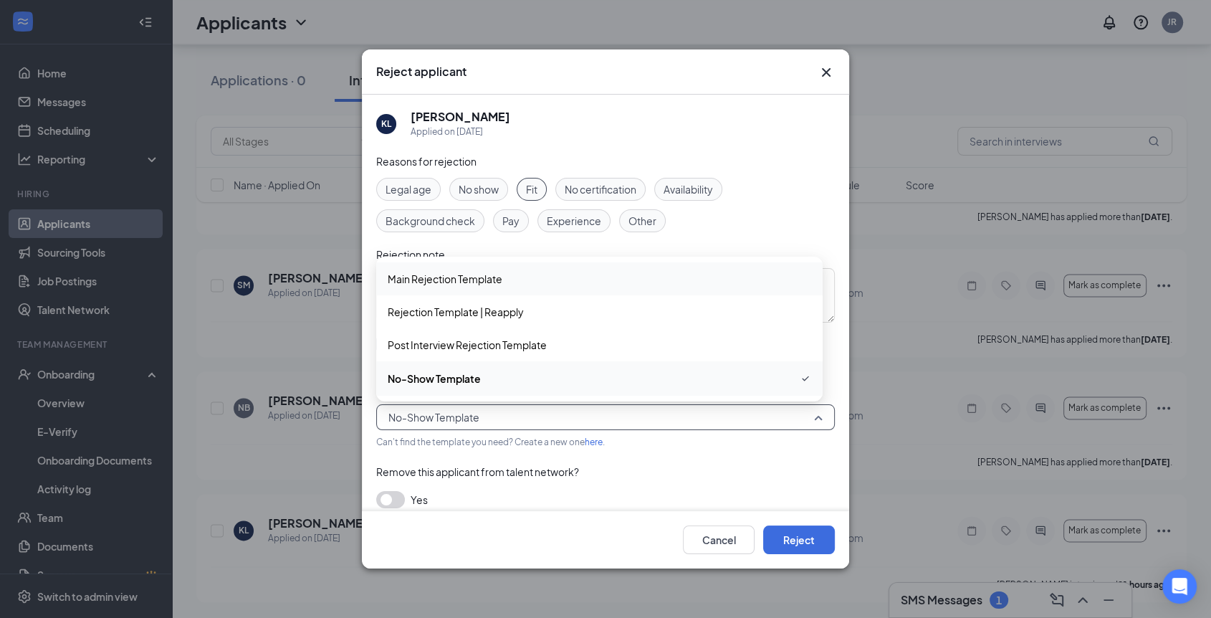
click at [464, 276] on span "Main Rejection Template" at bounding box center [445, 279] width 115 height 16
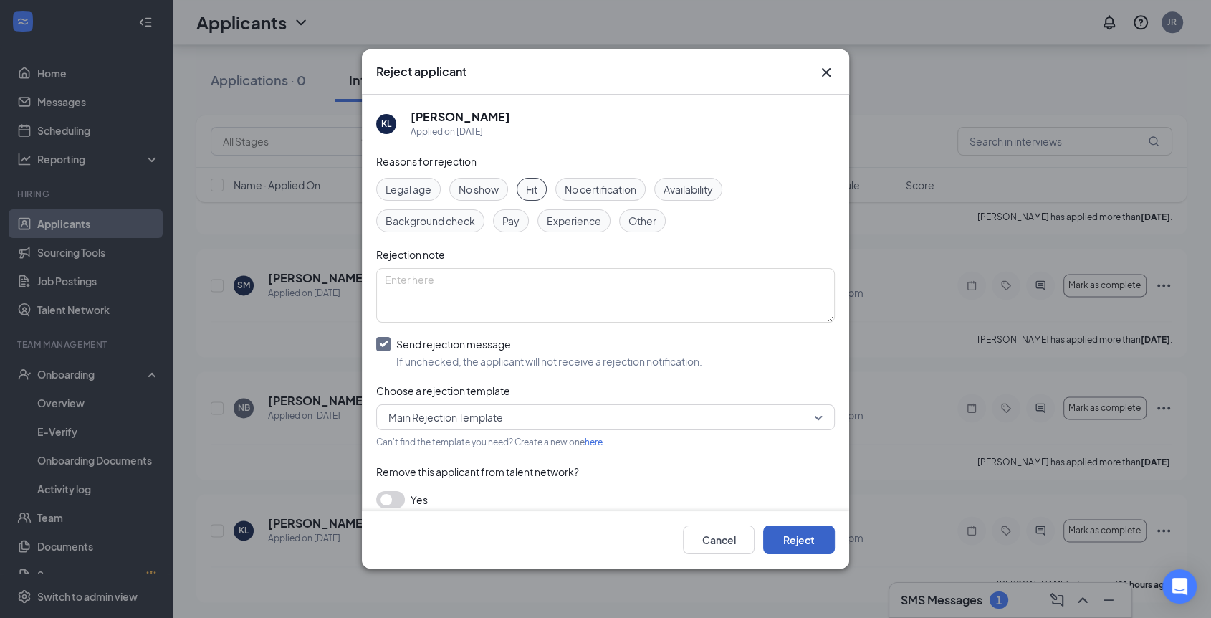
click at [797, 543] on button "Reject" at bounding box center [799, 539] width 72 height 29
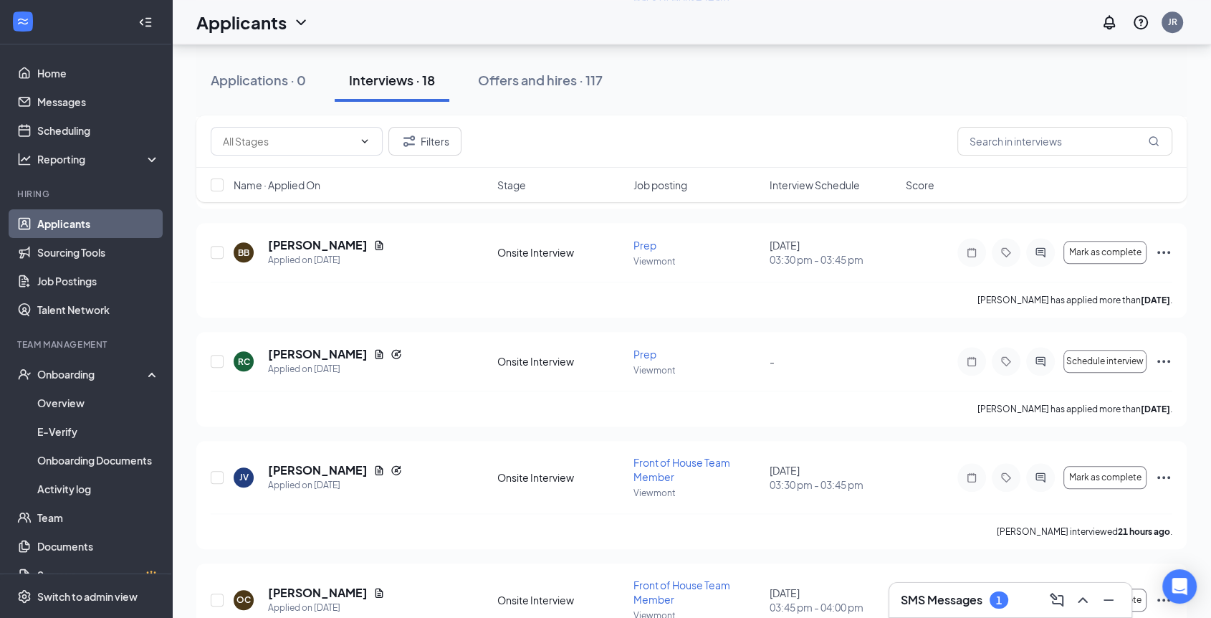
scroll to position [1361, 0]
click at [1162, 361] on icon "Ellipses" at bounding box center [1163, 361] width 17 height 17
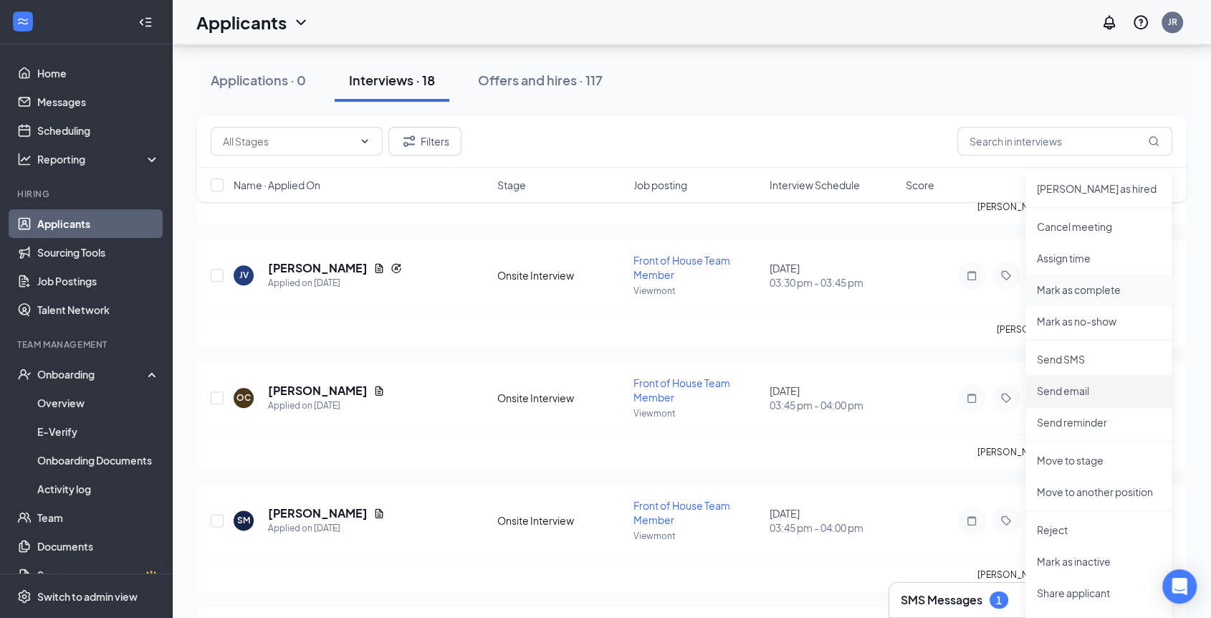
scroll to position [1565, 0]
click at [1051, 529] on p "Reject" at bounding box center [1098, 529] width 123 height 14
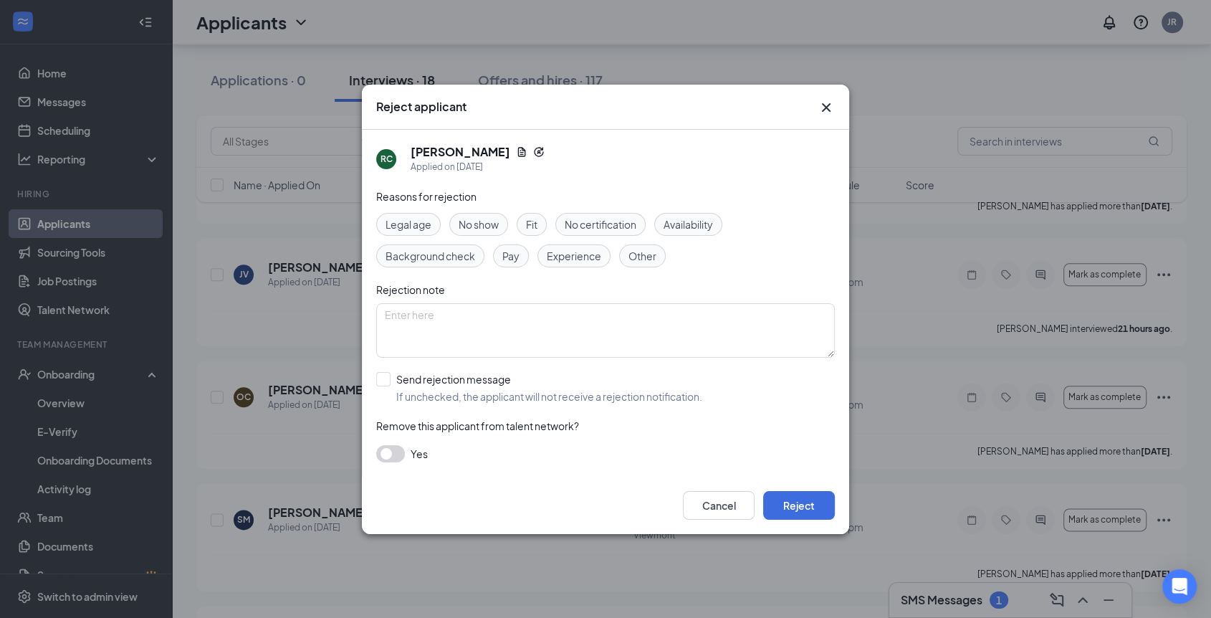
click at [647, 253] on span "Other" at bounding box center [643, 256] width 28 height 16
click at [383, 376] on input "Send rejection message If unchecked, the applicant will not receive a rejection…" at bounding box center [539, 388] width 326 height 32
checkbox input "true"
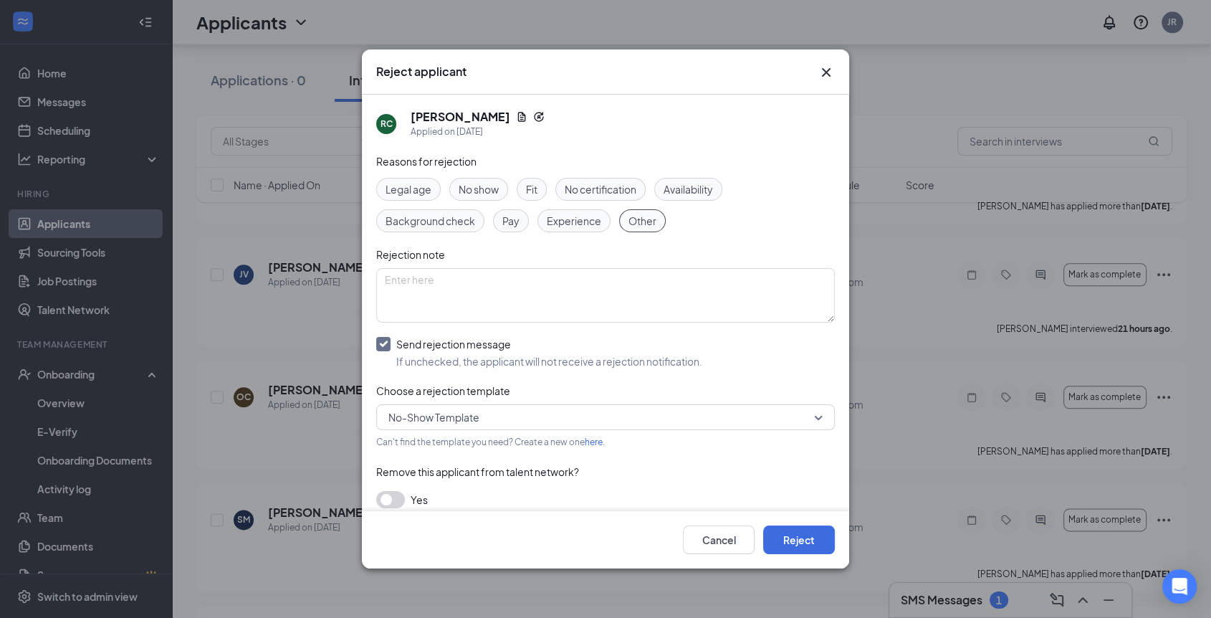
click at [413, 415] on span "No-Show Template" at bounding box center [433, 417] width 91 height 22
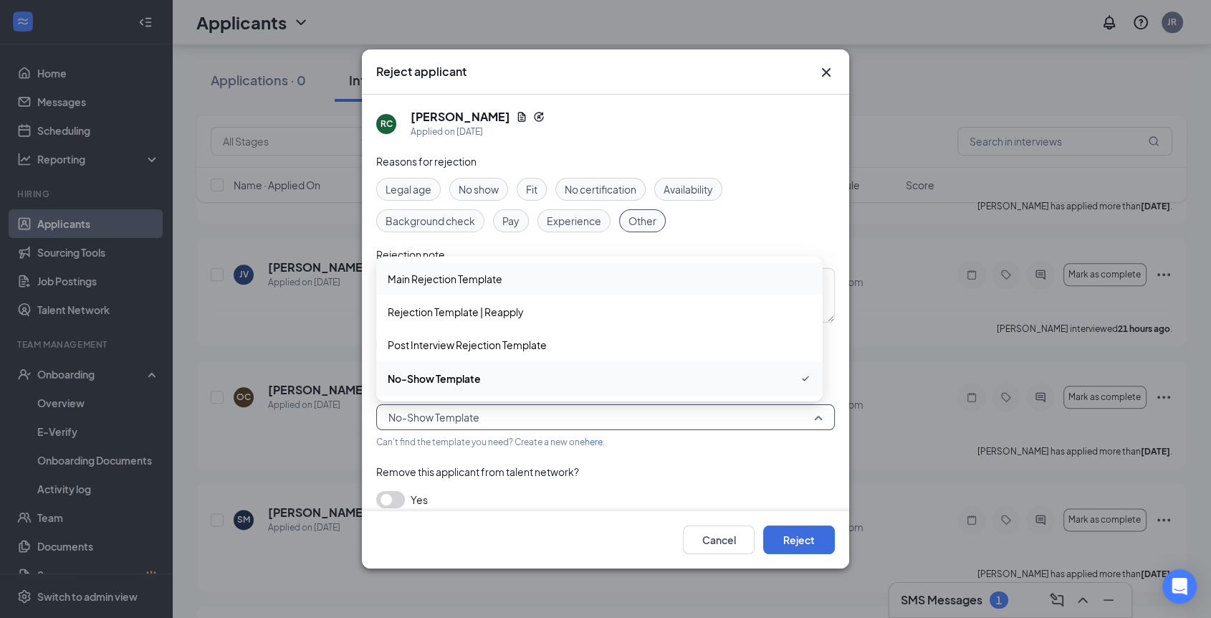
click at [495, 279] on span "Main Rejection Template" at bounding box center [445, 279] width 115 height 16
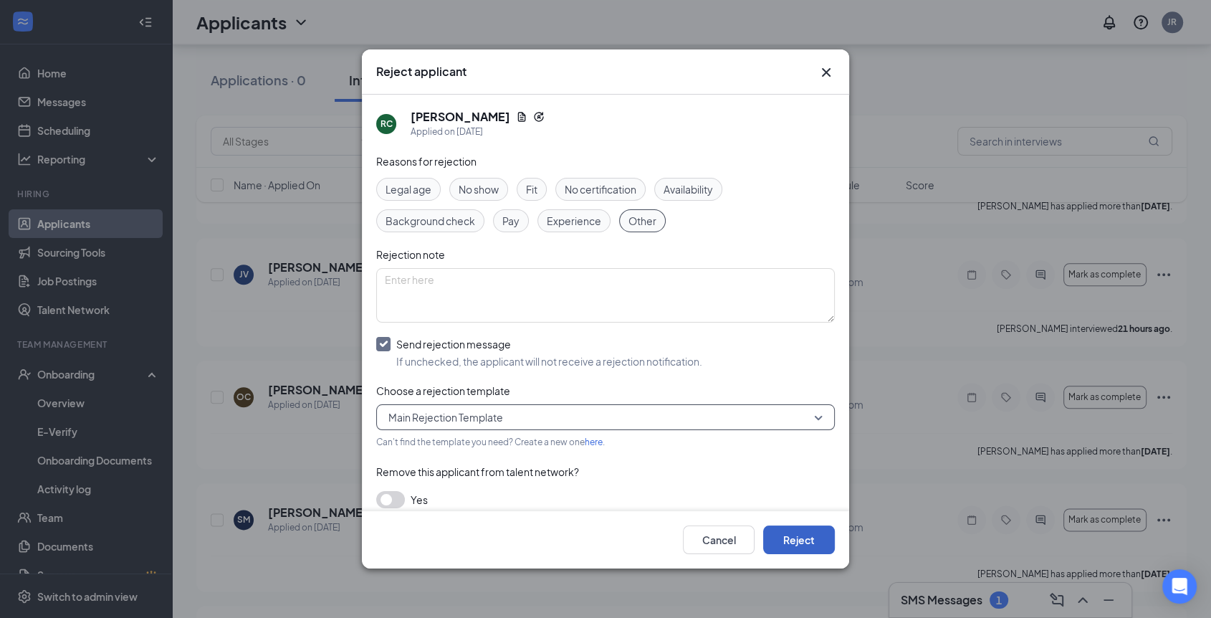
click at [795, 538] on button "Reject" at bounding box center [799, 539] width 72 height 29
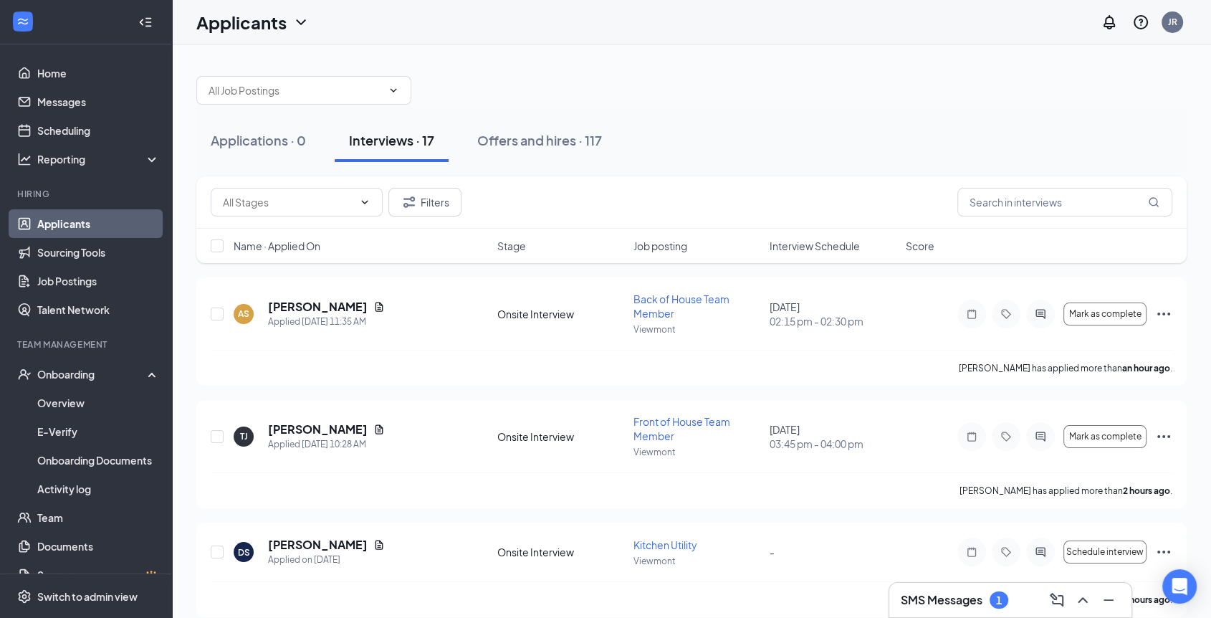
scroll to position [1, 0]
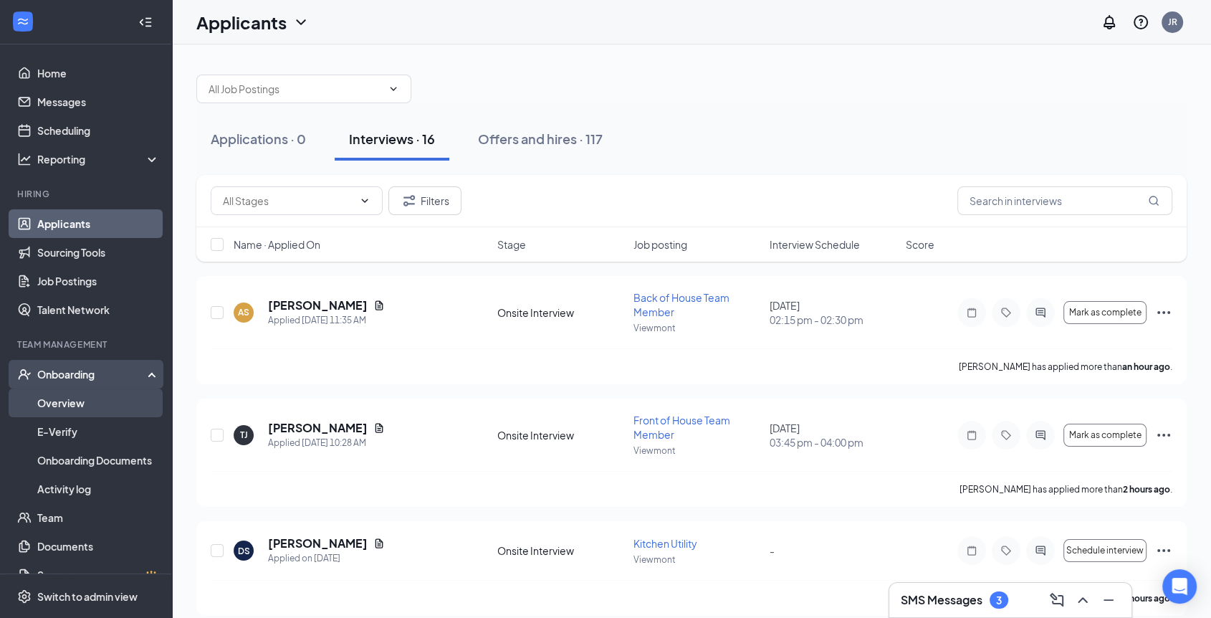
click at [74, 401] on link "Overview" at bounding box center [98, 402] width 123 height 29
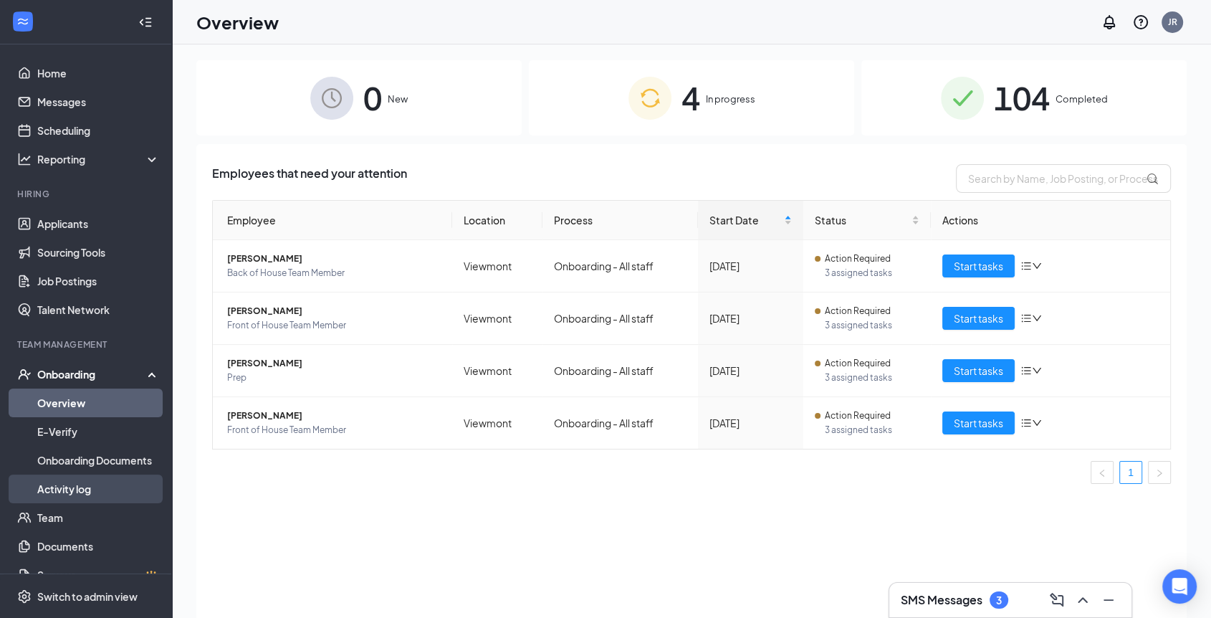
click at [80, 489] on link "Activity log" at bounding box center [98, 488] width 123 height 29
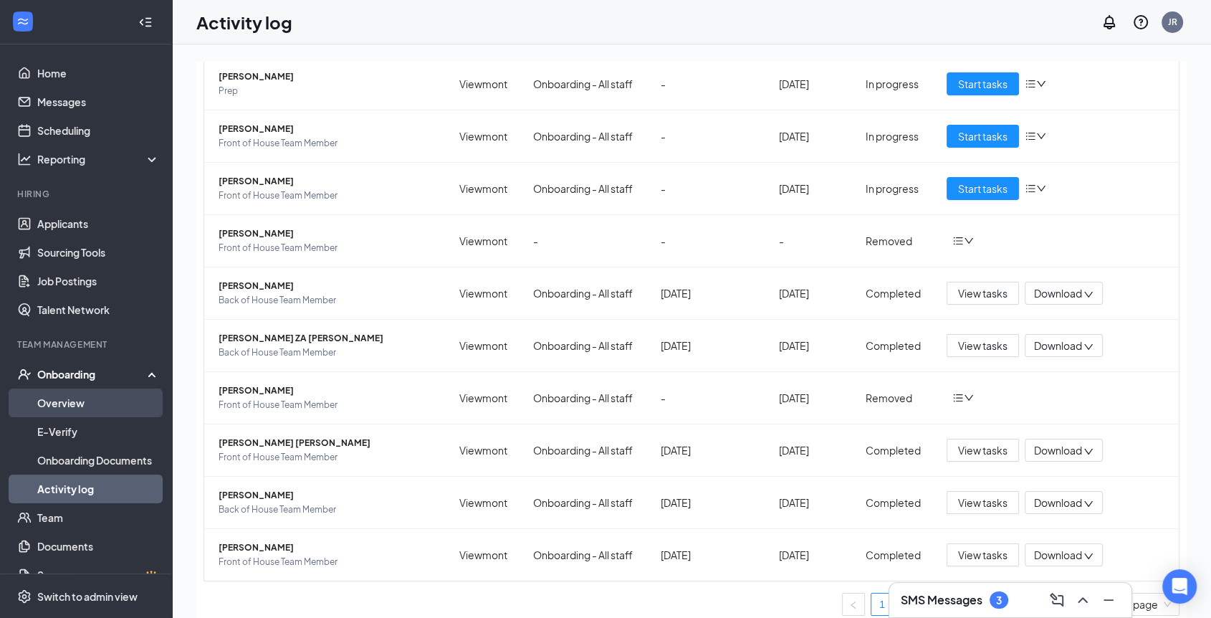
click at [69, 393] on link "Overview" at bounding box center [98, 402] width 123 height 29
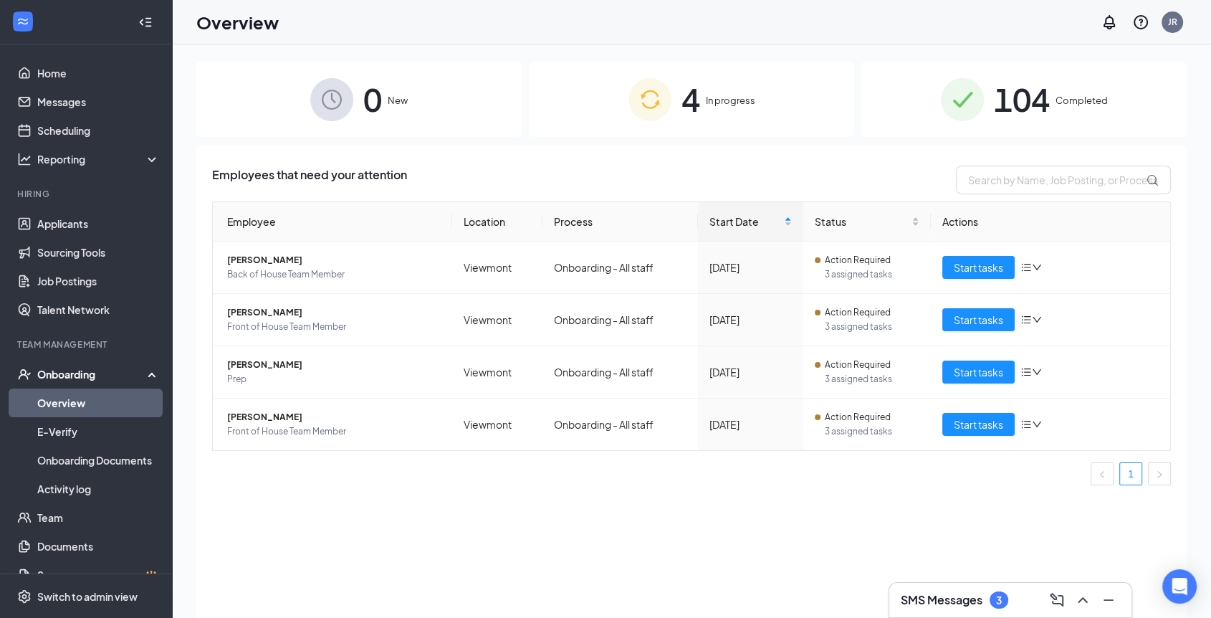
click at [1031, 106] on span "104" at bounding box center [1022, 99] width 56 height 49
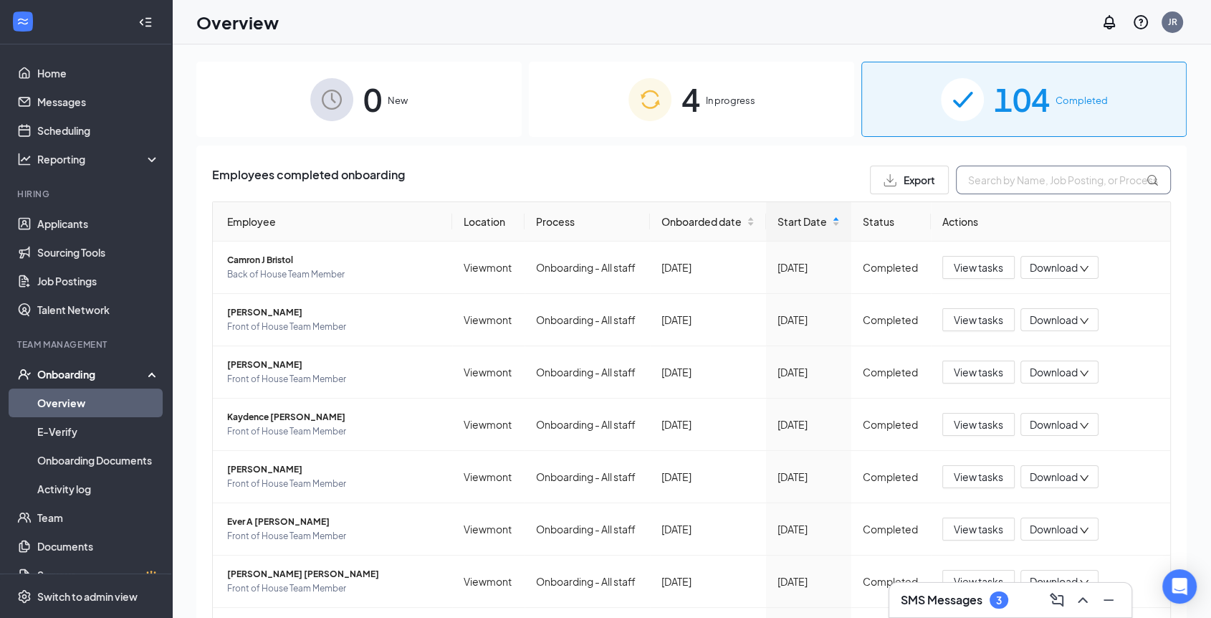
click at [1015, 179] on input "text" at bounding box center [1063, 180] width 215 height 29
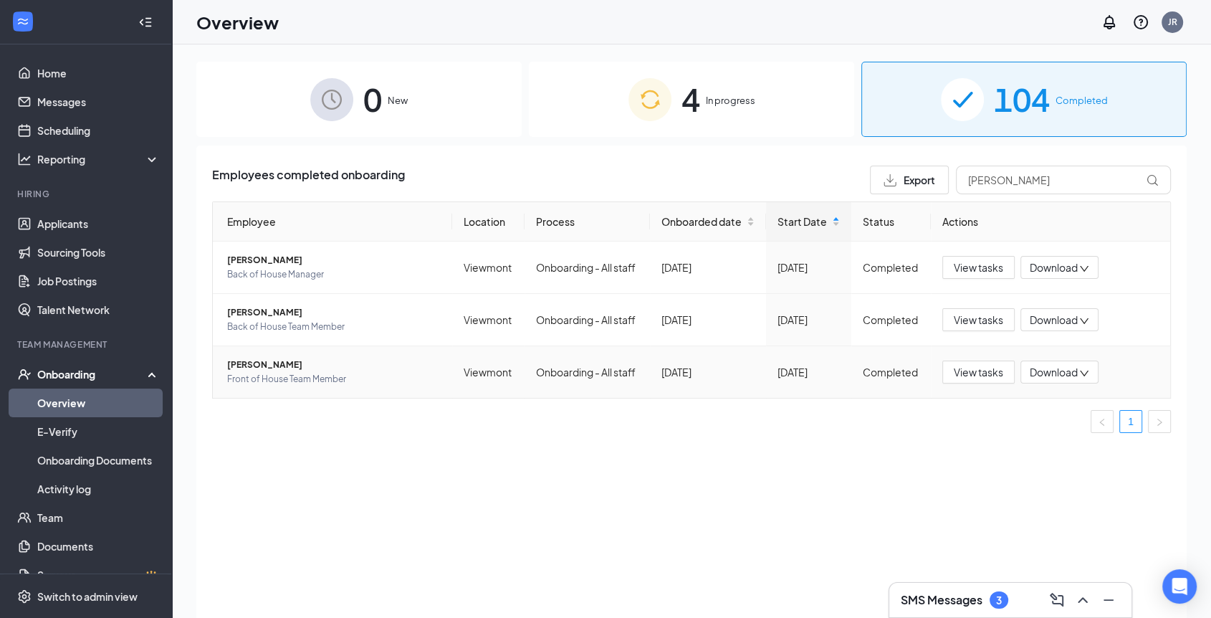
click at [247, 361] on span "[PERSON_NAME]" at bounding box center [334, 365] width 214 height 14
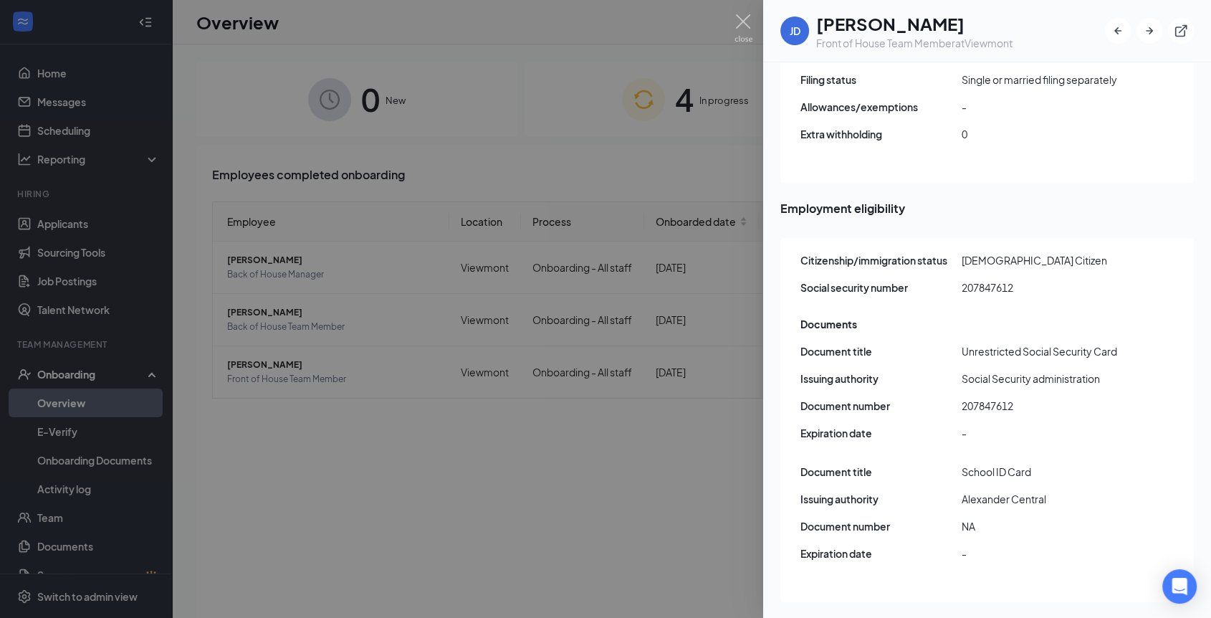
scroll to position [1881, 0]
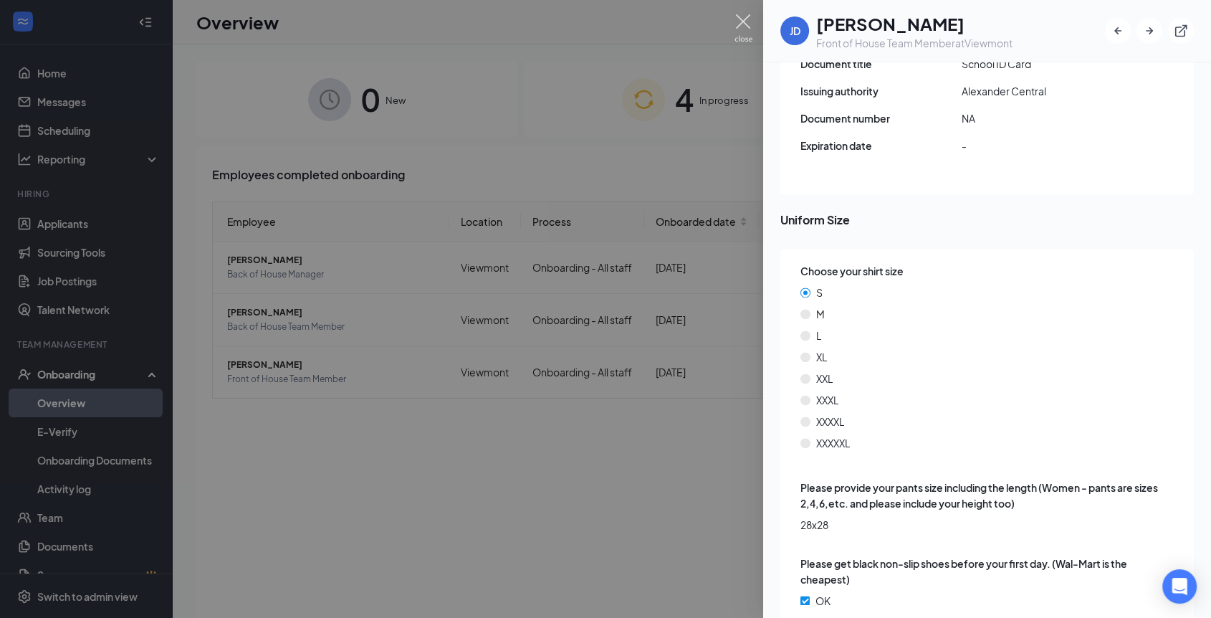
click at [741, 20] on img at bounding box center [744, 28] width 18 height 28
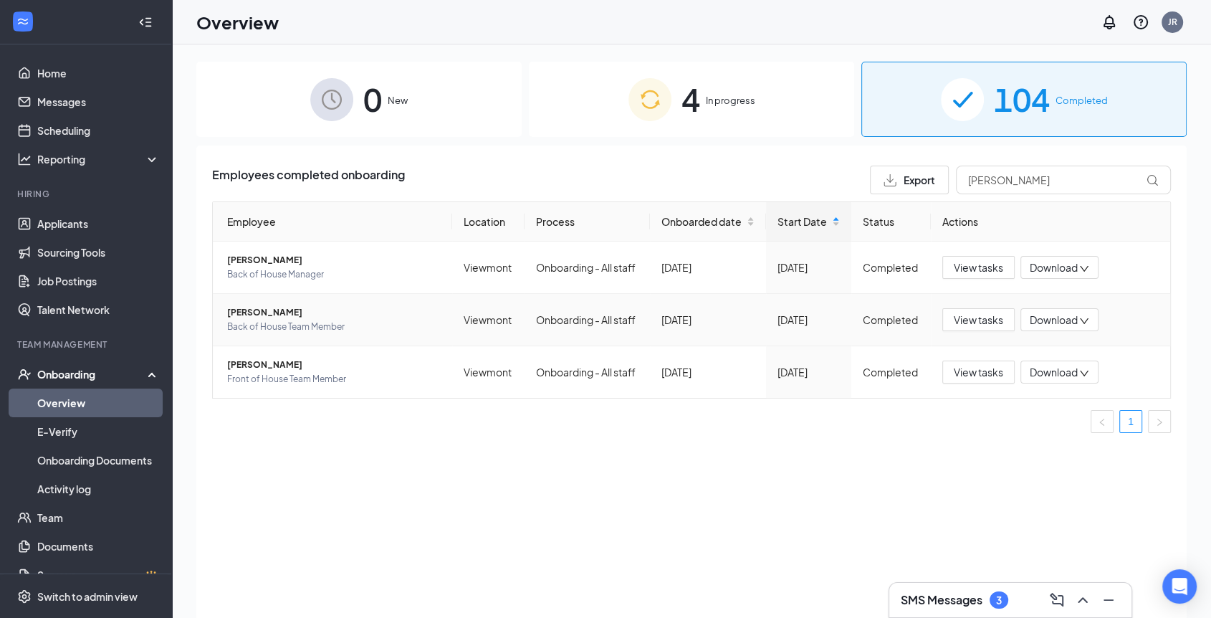
click at [250, 314] on span "[PERSON_NAME]" at bounding box center [334, 312] width 214 height 14
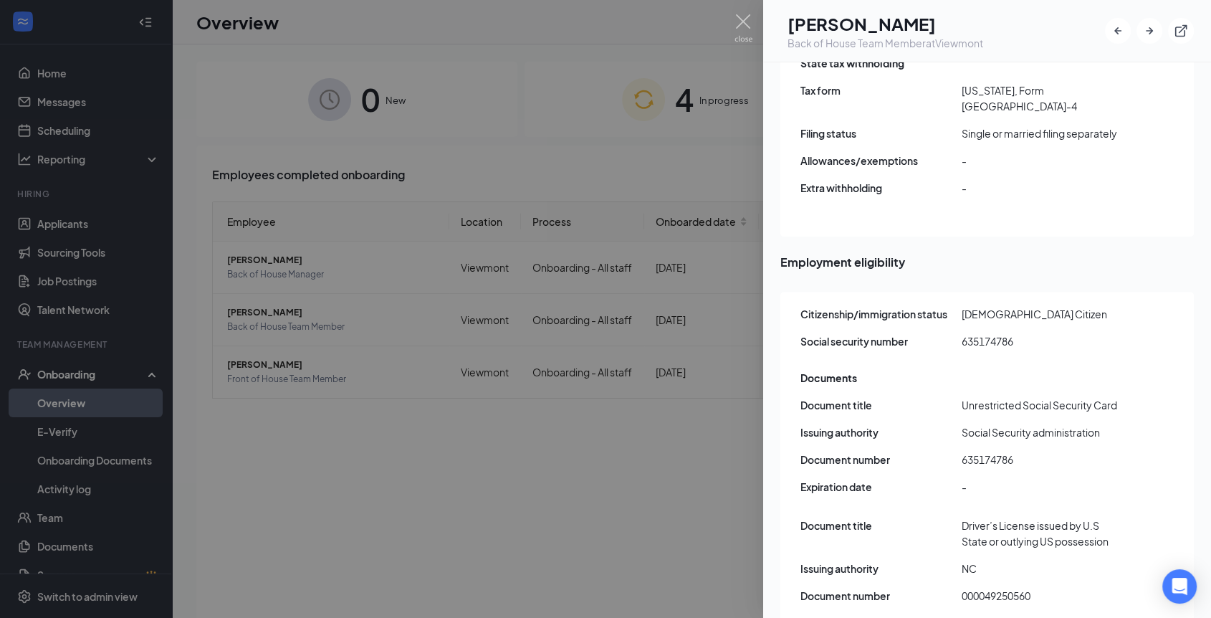
scroll to position [1914, 0]
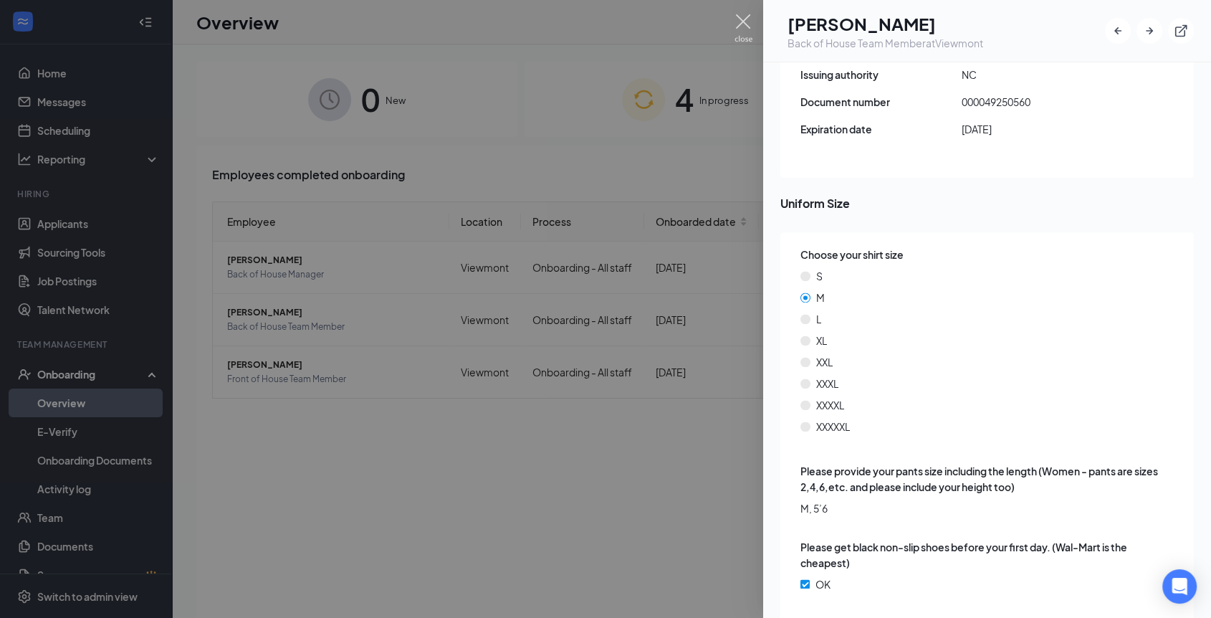
click at [743, 26] on img at bounding box center [744, 28] width 18 height 28
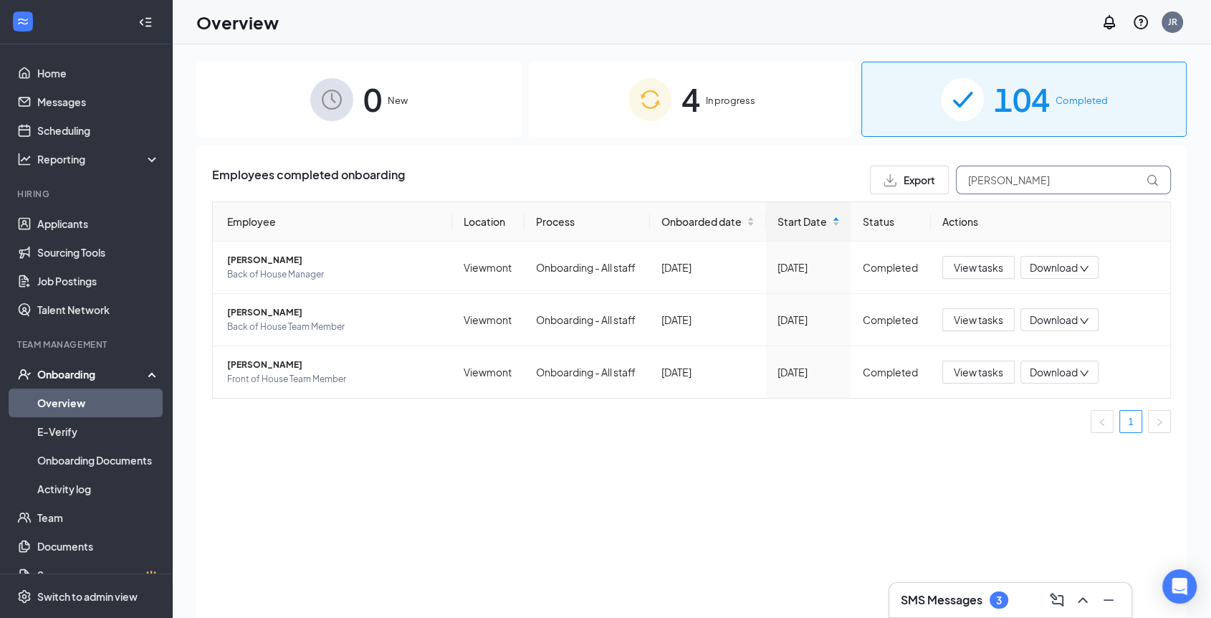
click at [1011, 185] on input "[PERSON_NAME]" at bounding box center [1063, 180] width 215 height 29
type input "j"
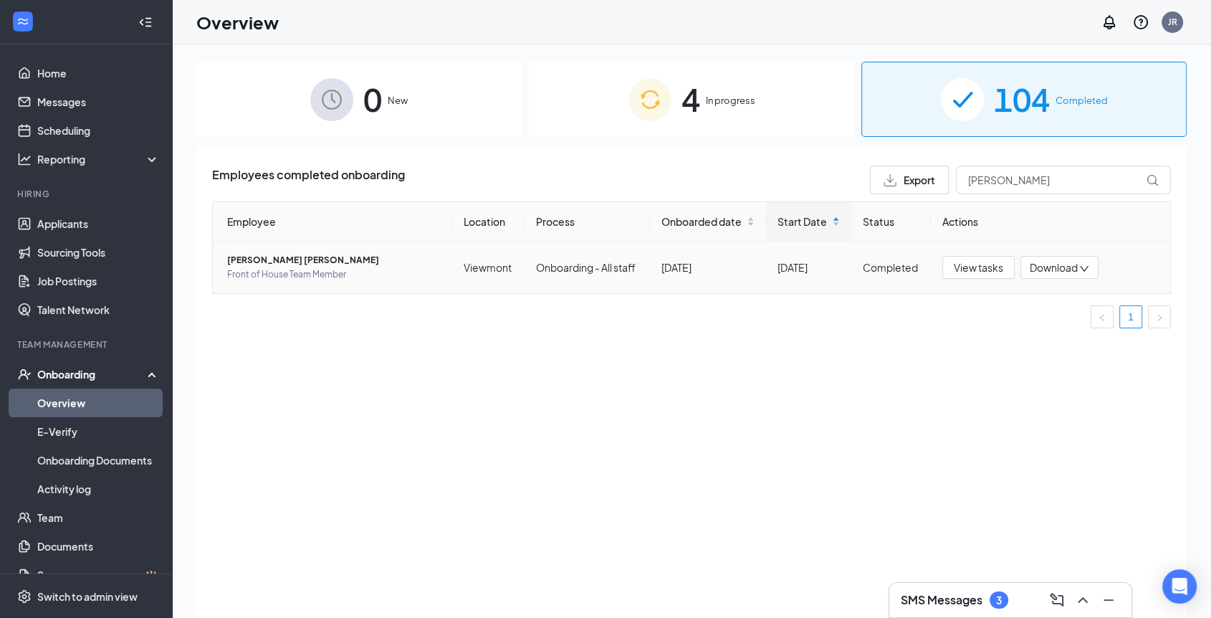
click at [302, 259] on span "[PERSON_NAME] [PERSON_NAME]" at bounding box center [334, 260] width 214 height 14
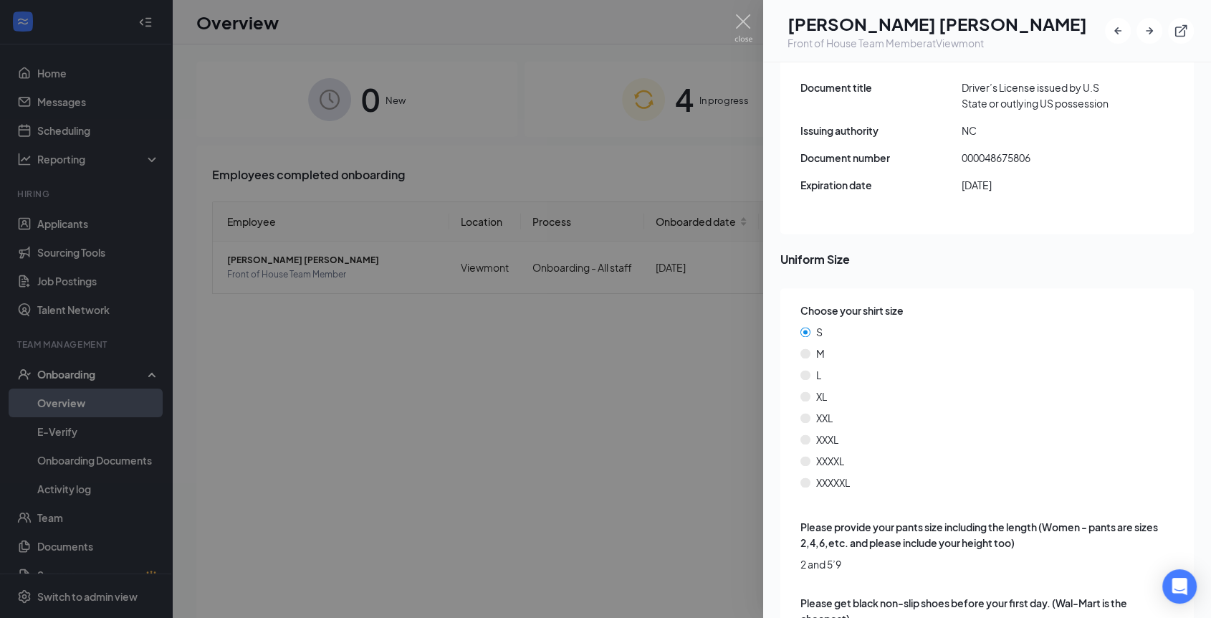
scroll to position [1929, 0]
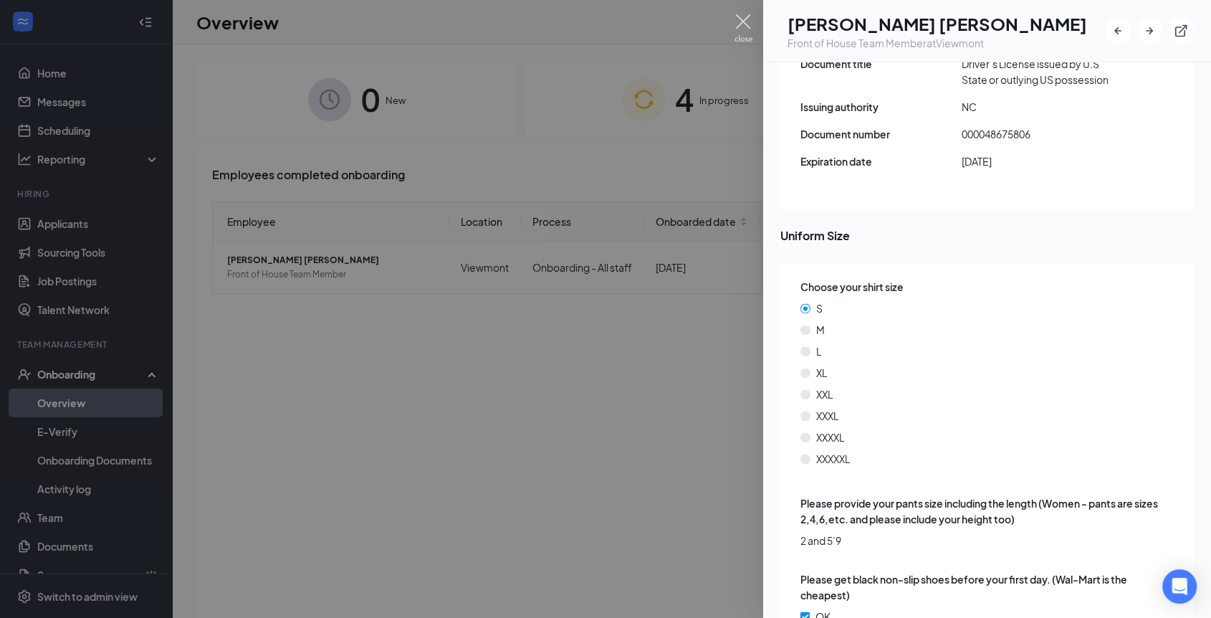
click at [741, 29] on img at bounding box center [744, 28] width 18 height 28
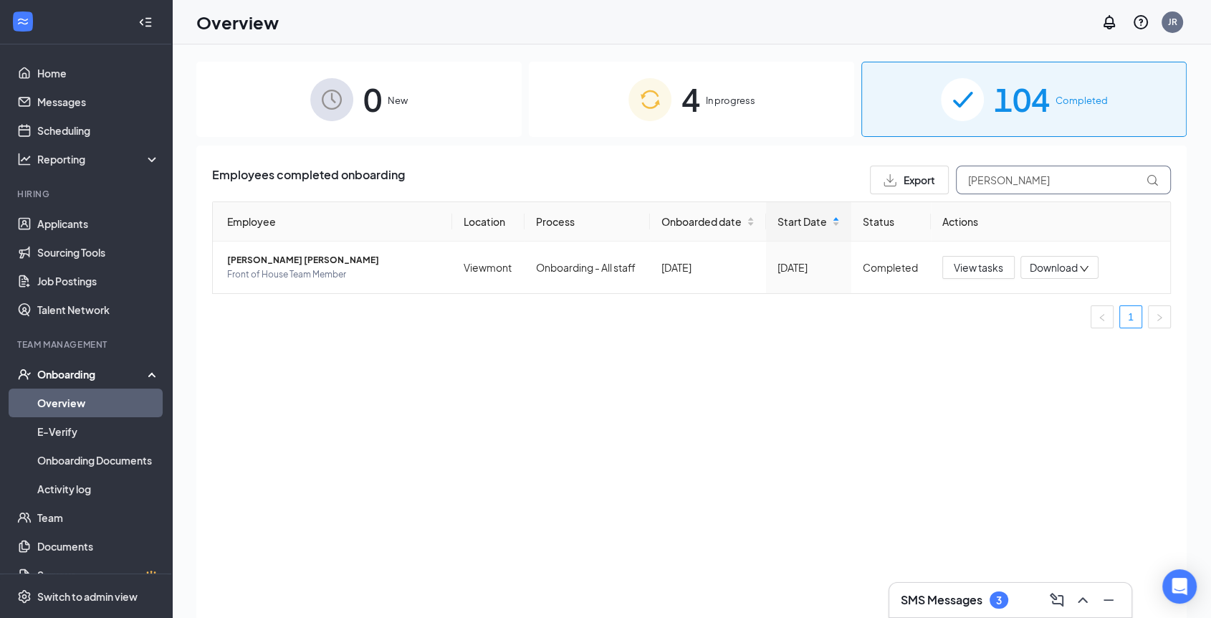
click at [1035, 178] on input "[PERSON_NAME]" at bounding box center [1063, 180] width 215 height 29
type input "p"
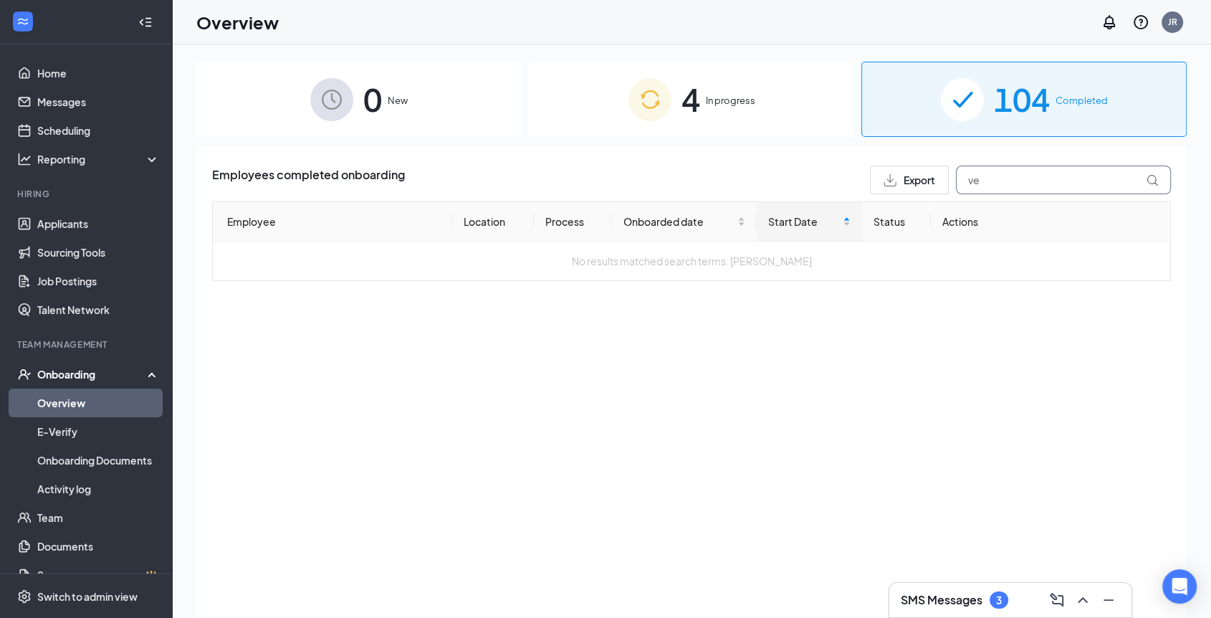
type input "v"
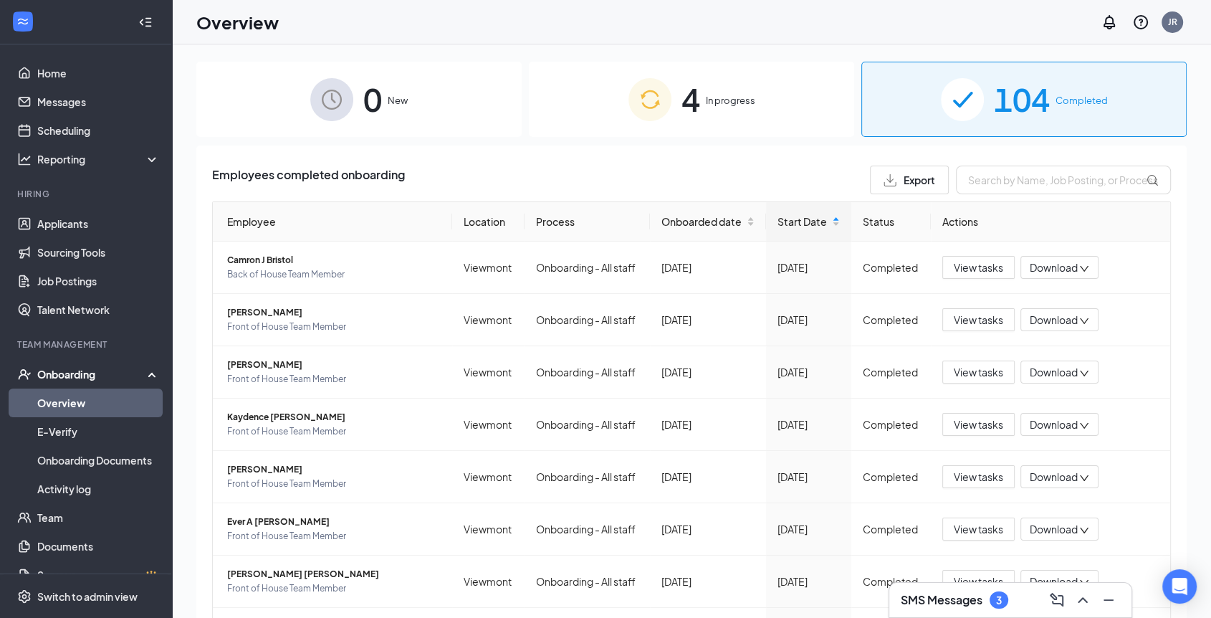
click at [981, 592] on h3 "SMS Messages" at bounding box center [942, 600] width 82 height 16
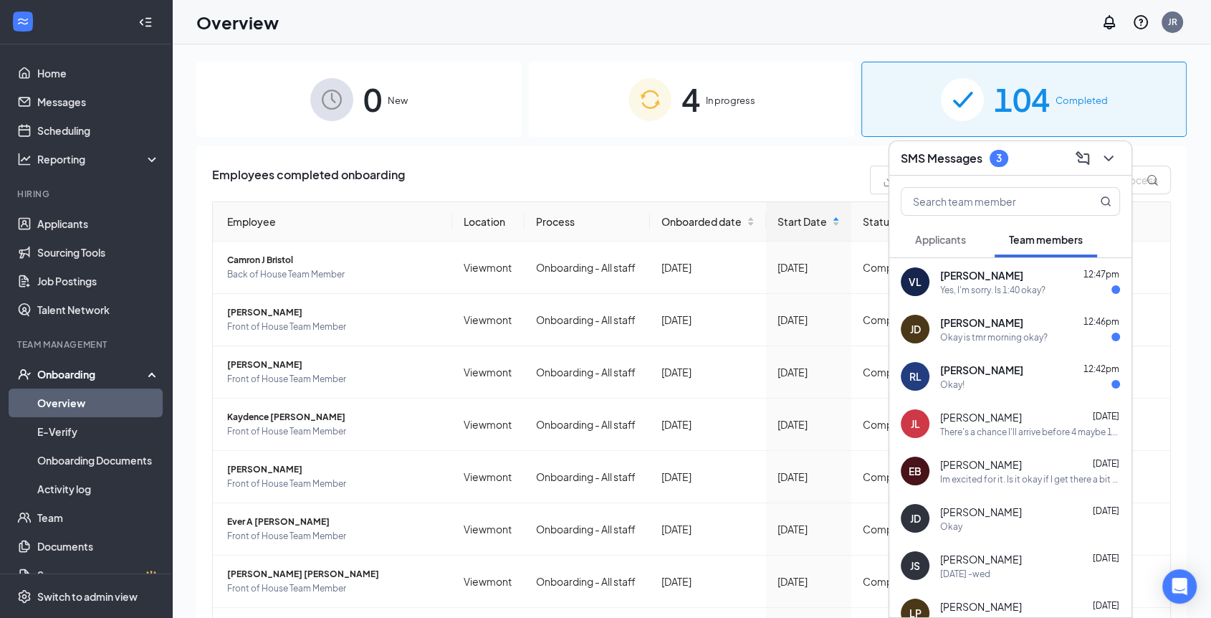
click at [1018, 294] on div "Yes, I'm sorry. Is 1:40 okay?" at bounding box center [992, 290] width 105 height 12
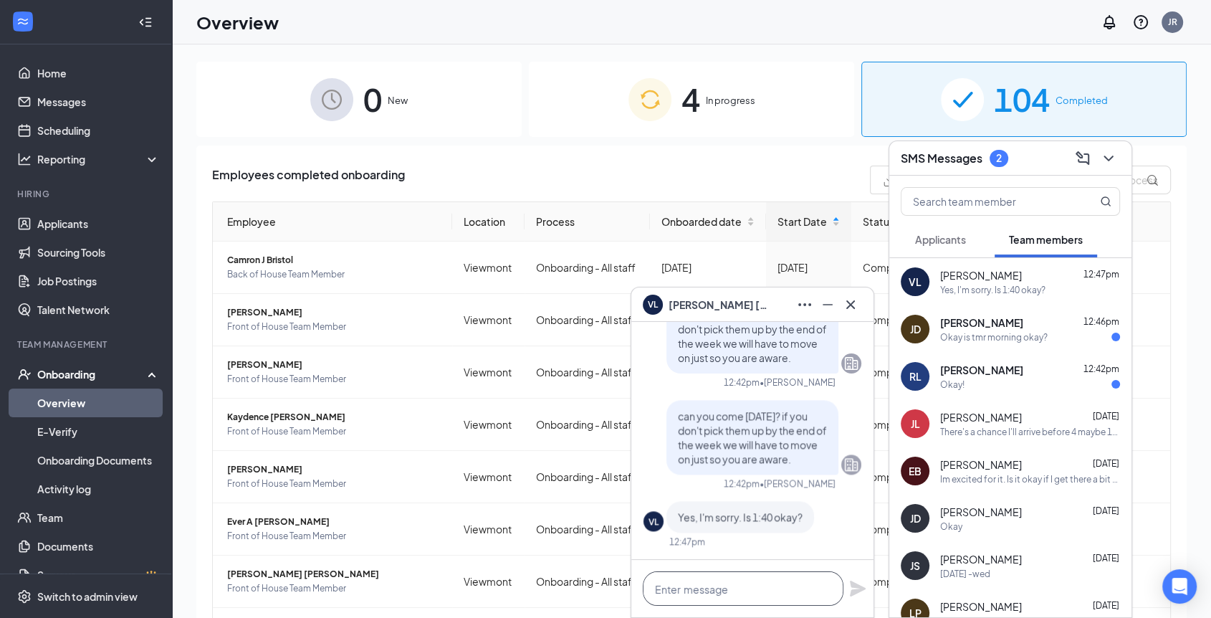
click at [694, 581] on textarea at bounding box center [743, 588] width 201 height 34
type textarea "that is great!"
click at [856, 590] on icon "Plane" at bounding box center [858, 589] width 16 height 16
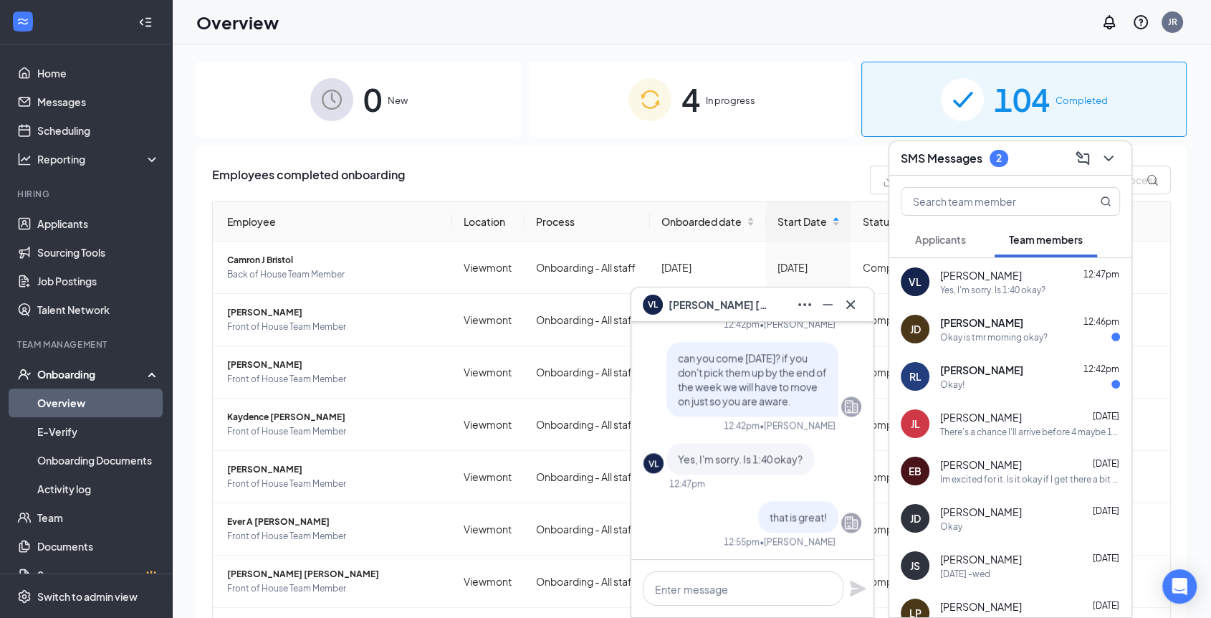
click at [1021, 322] on div "Jani Day 12:46pm" at bounding box center [1030, 322] width 180 height 14
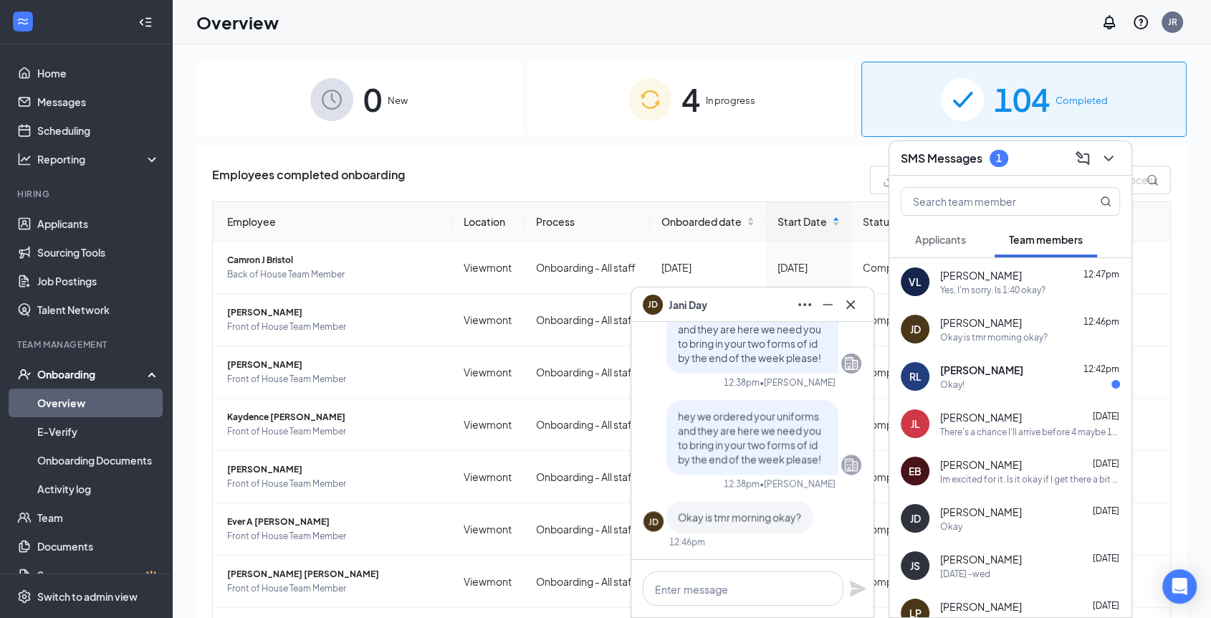
click at [1034, 368] on div "[PERSON_NAME] 12:42pm" at bounding box center [1030, 370] width 180 height 14
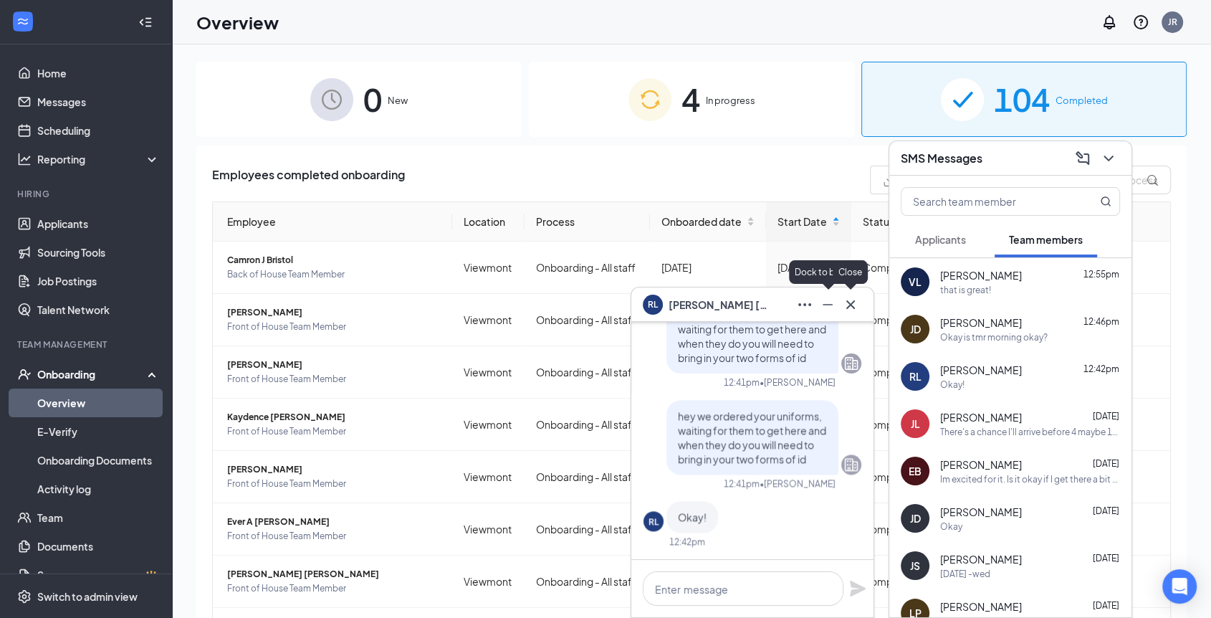
click at [848, 307] on icon "Cross" at bounding box center [850, 304] width 9 height 9
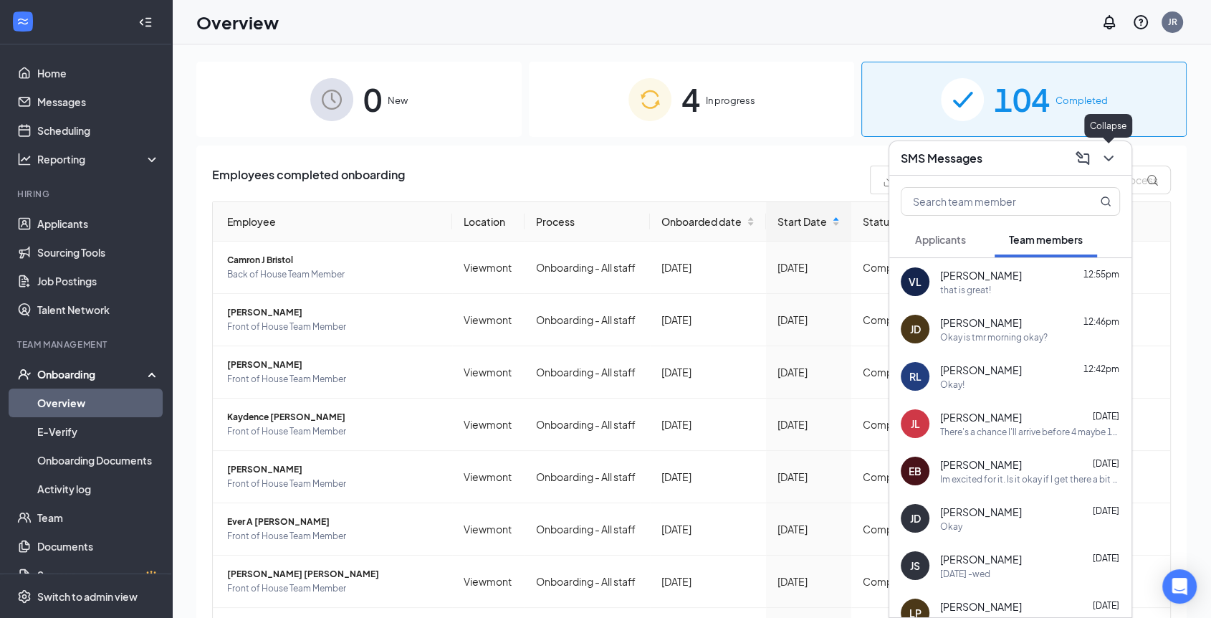
click at [1110, 163] on icon "ChevronDown" at bounding box center [1108, 158] width 17 height 17
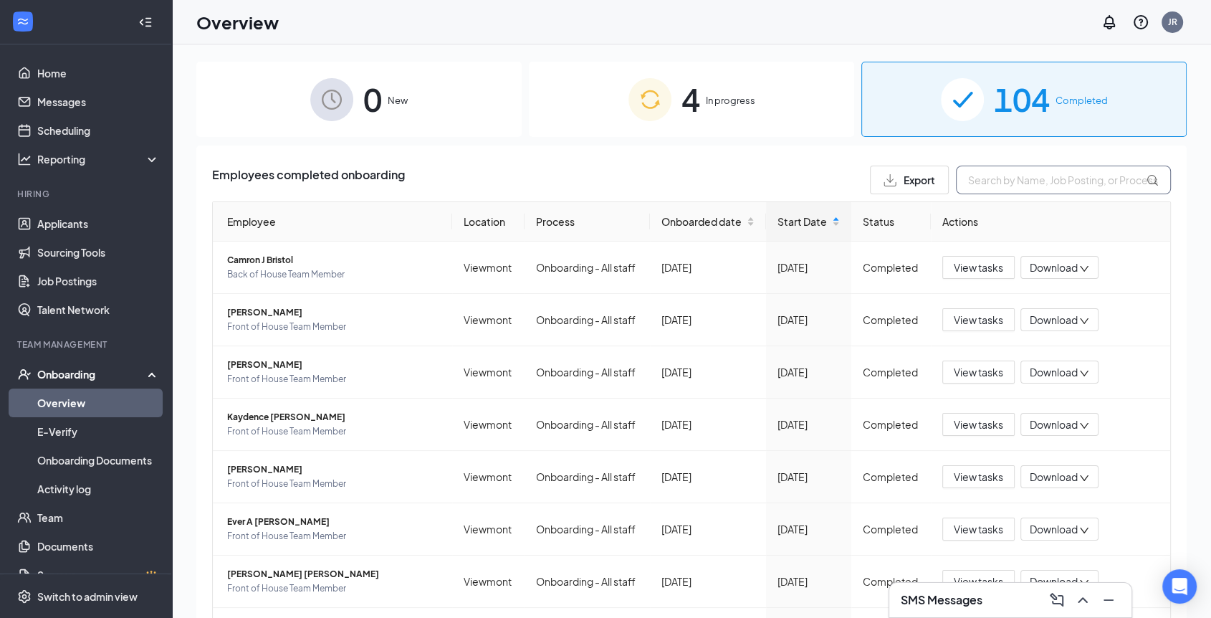
click at [1009, 182] on input "text" at bounding box center [1063, 180] width 215 height 29
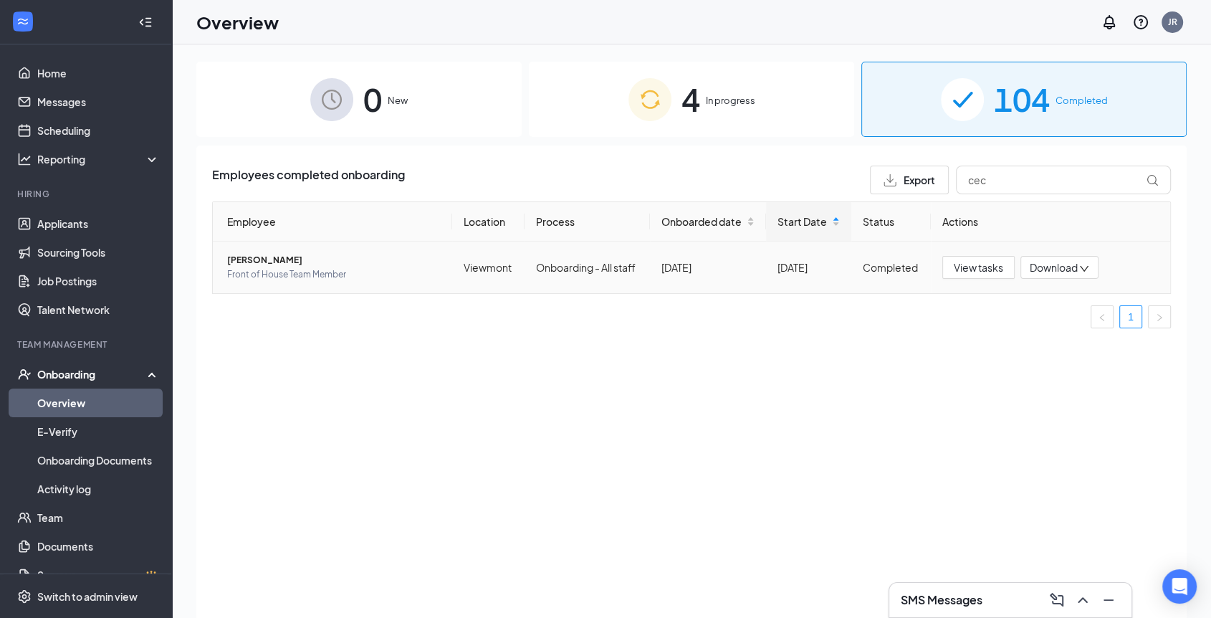
click at [239, 261] on span "[PERSON_NAME]" at bounding box center [334, 260] width 214 height 14
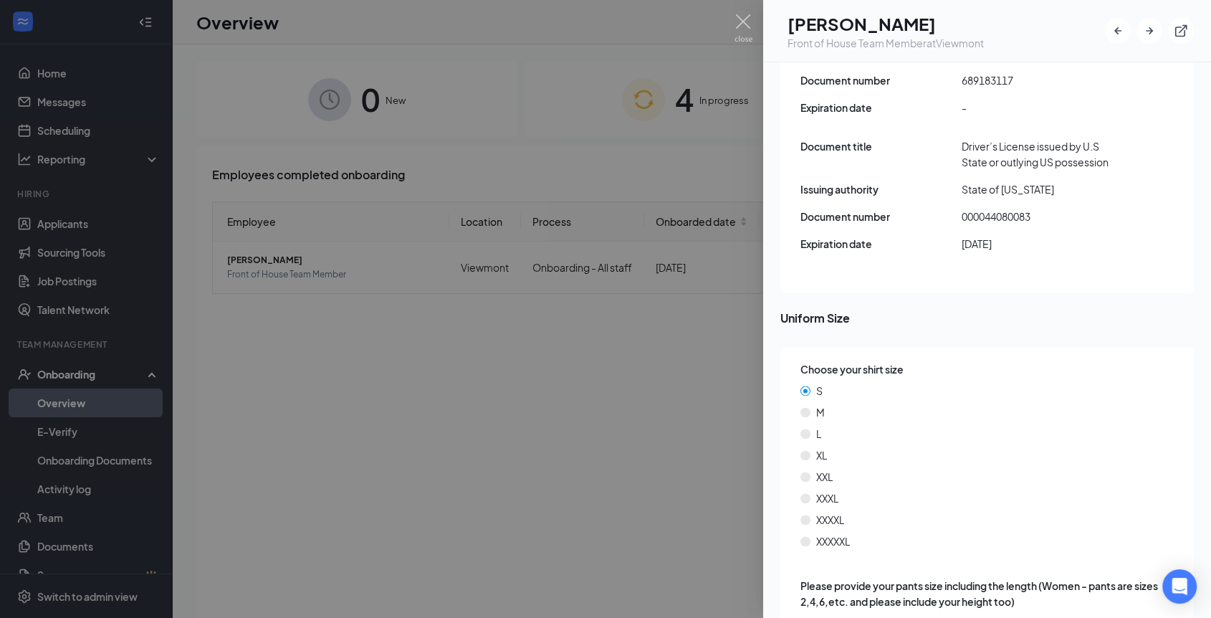
scroll to position [1898, 0]
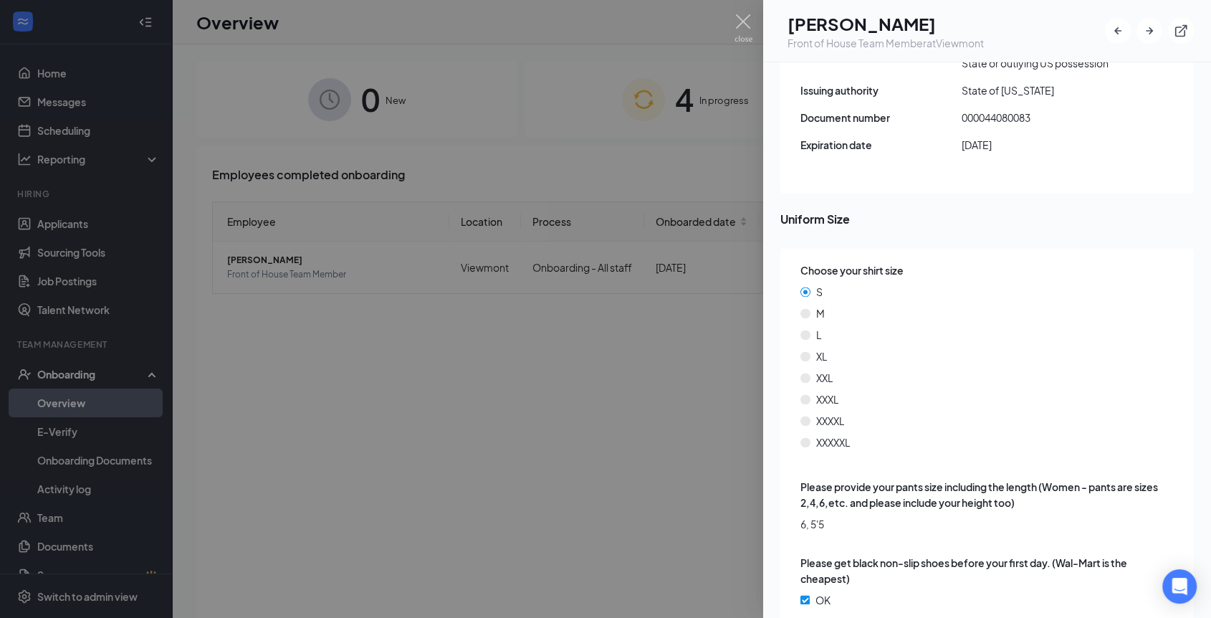
click at [755, 20] on div at bounding box center [605, 309] width 1211 height 618
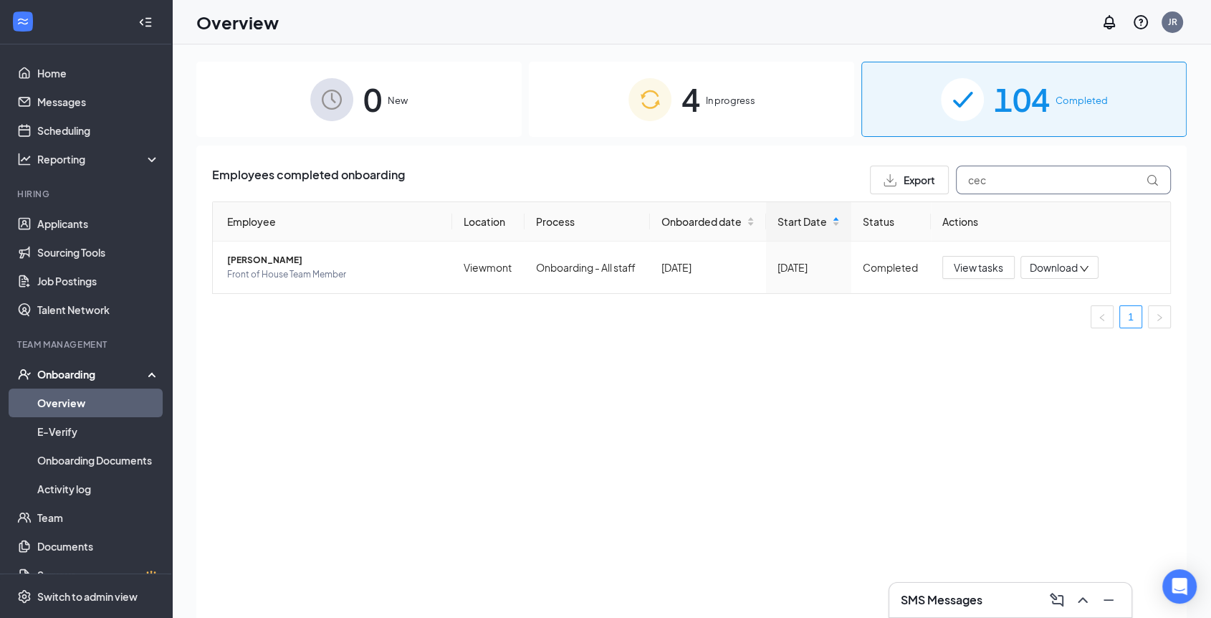
click at [1006, 183] on input "cec" at bounding box center [1063, 180] width 215 height 29
type input "c"
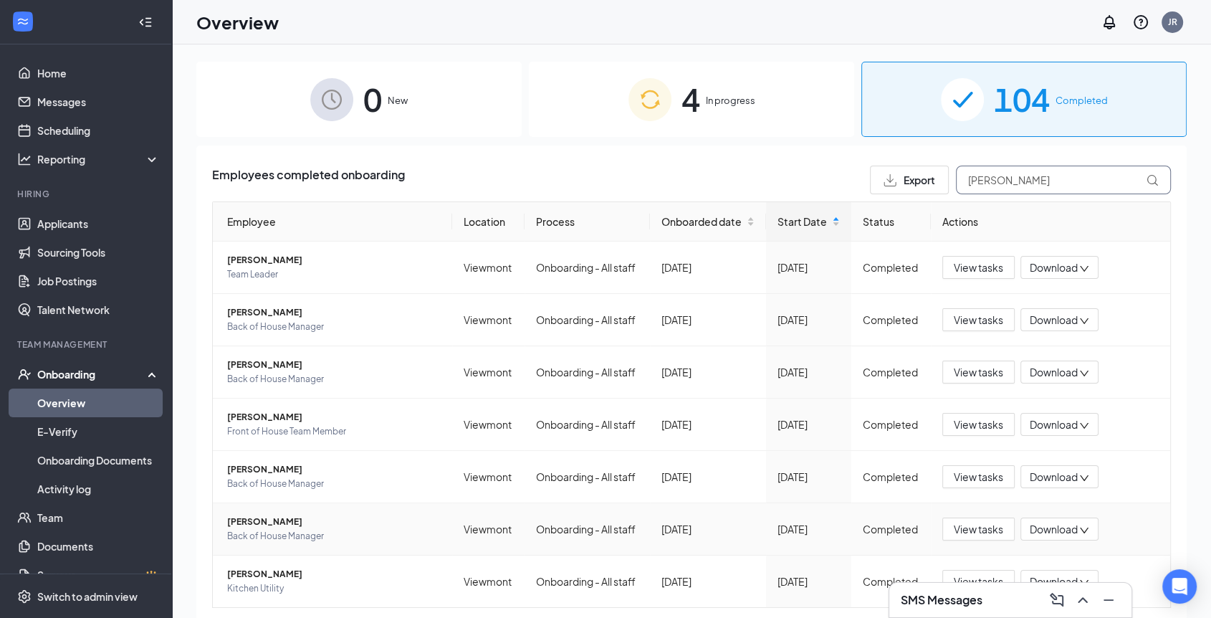
scroll to position [74, 0]
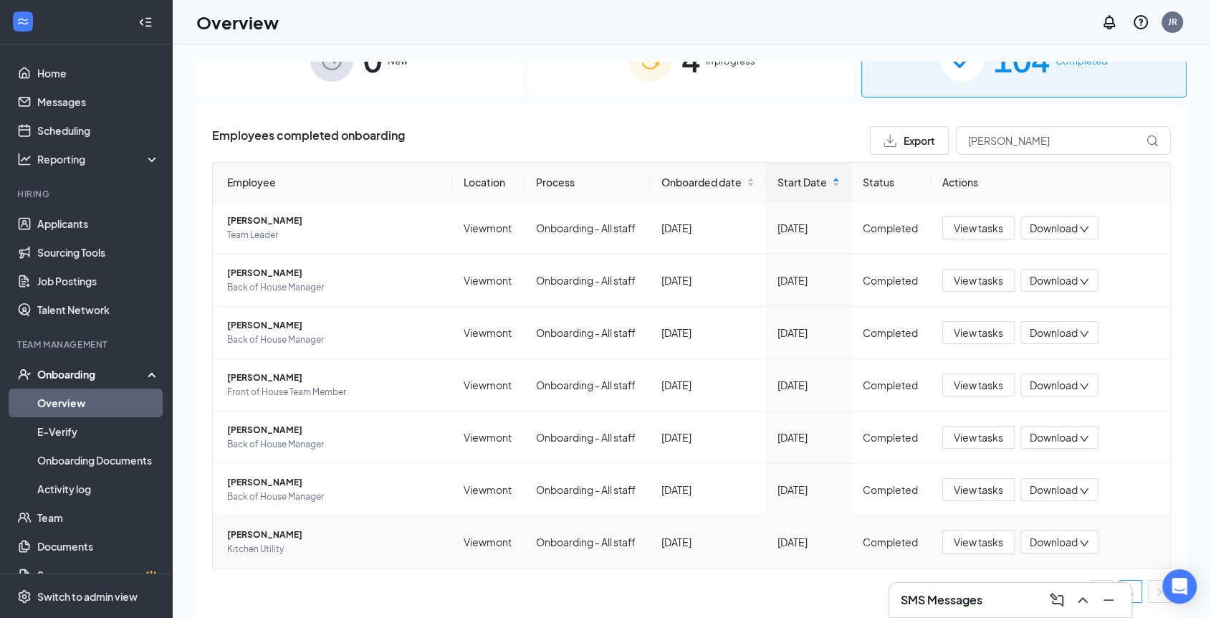
click at [269, 532] on span "[PERSON_NAME]" at bounding box center [334, 535] width 214 height 14
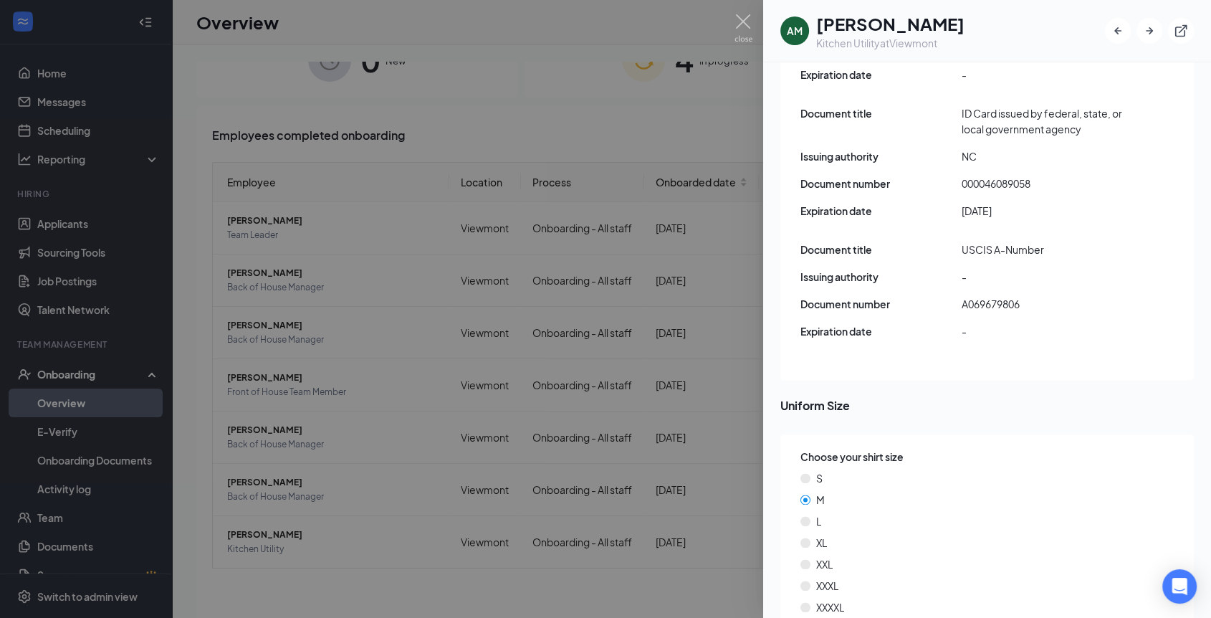
scroll to position [2018, 0]
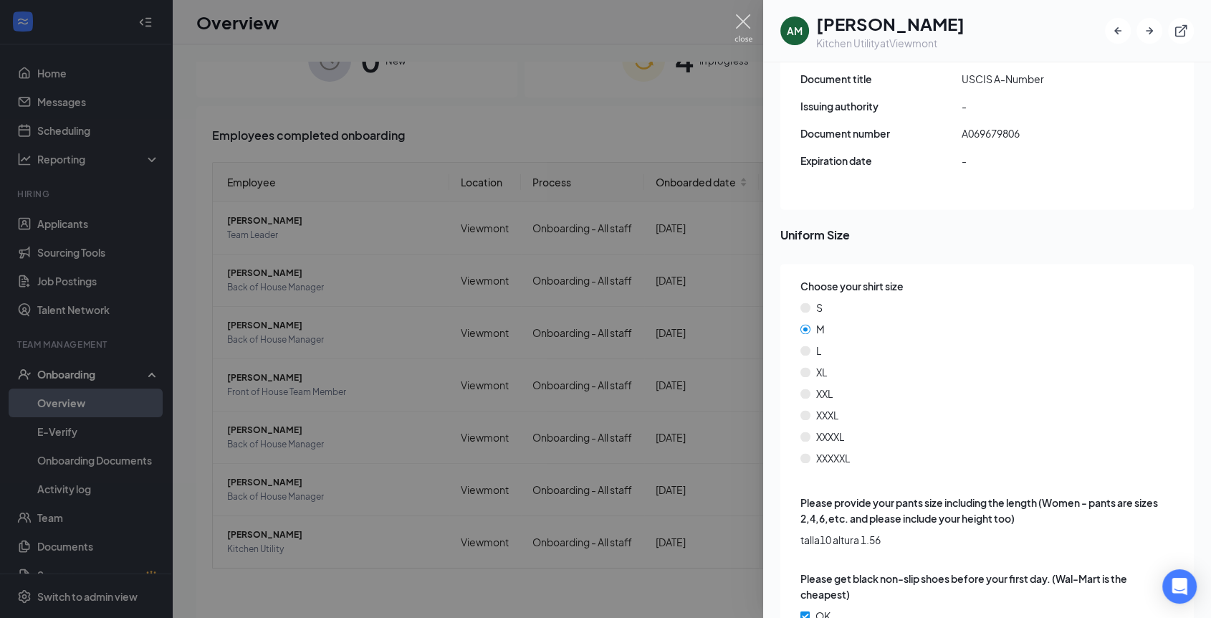
click at [737, 27] on img at bounding box center [744, 28] width 18 height 28
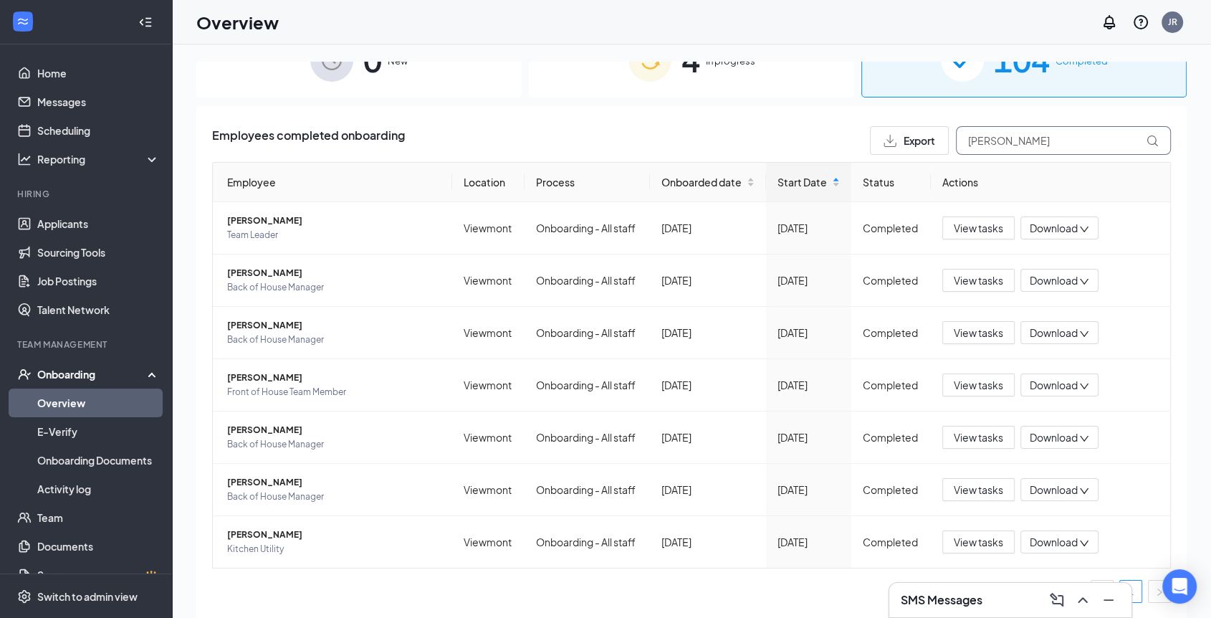
click at [994, 126] on input "[PERSON_NAME]" at bounding box center [1063, 140] width 215 height 29
type input "a"
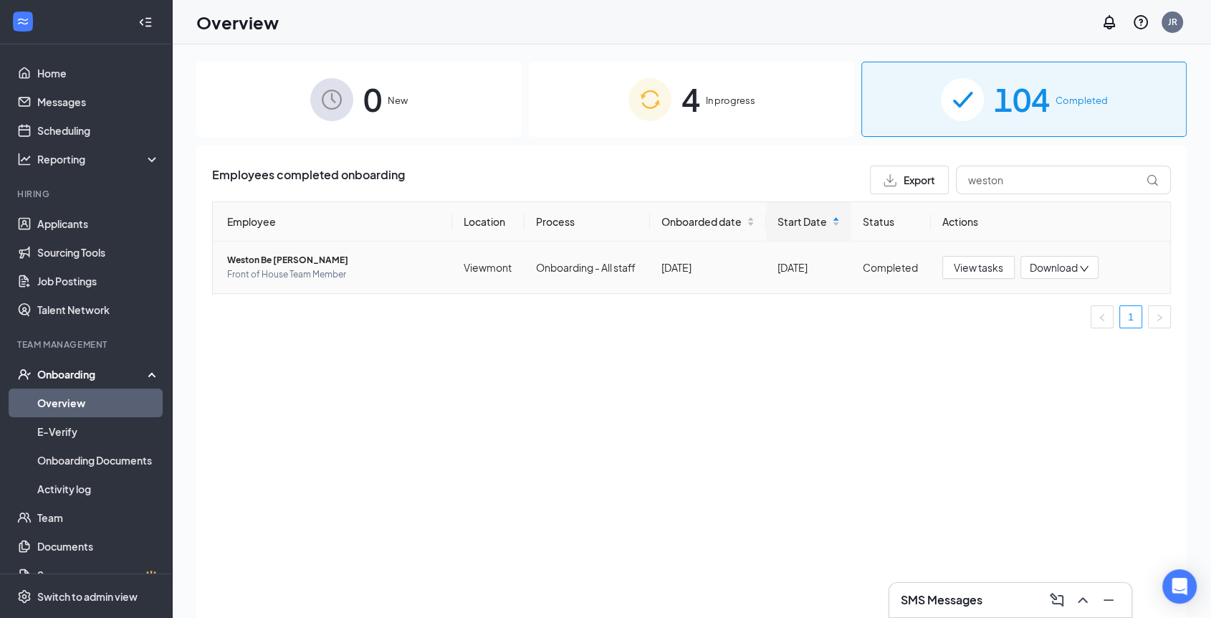
click at [310, 258] on span "Weston Be [PERSON_NAME]" at bounding box center [334, 260] width 214 height 14
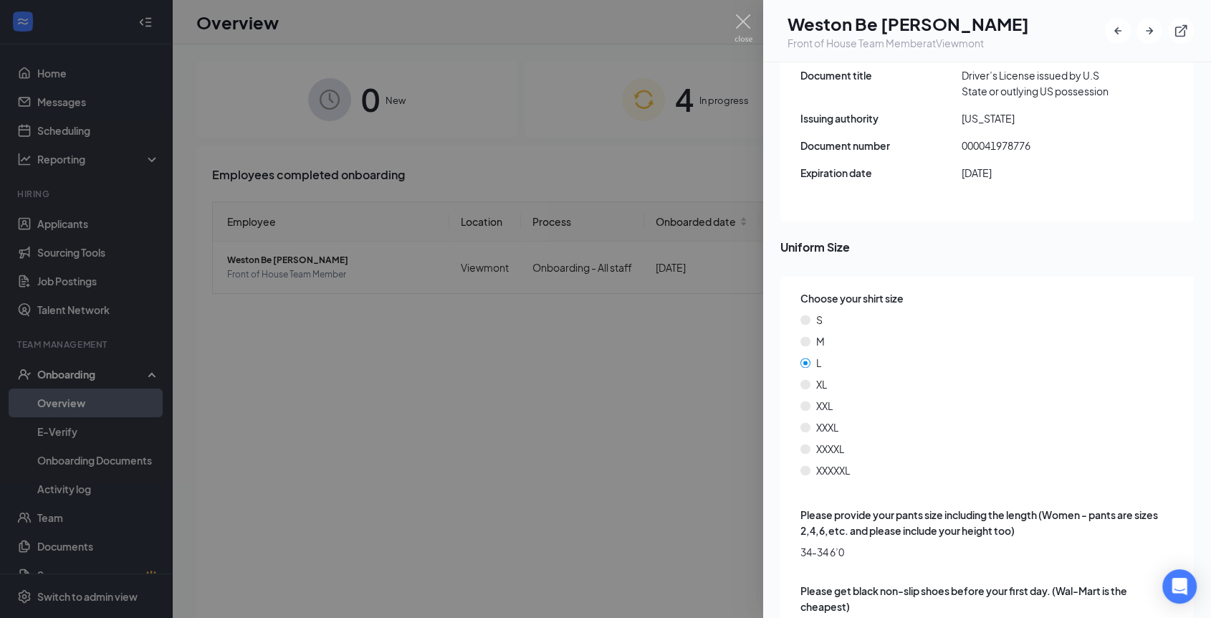
scroll to position [1929, 0]
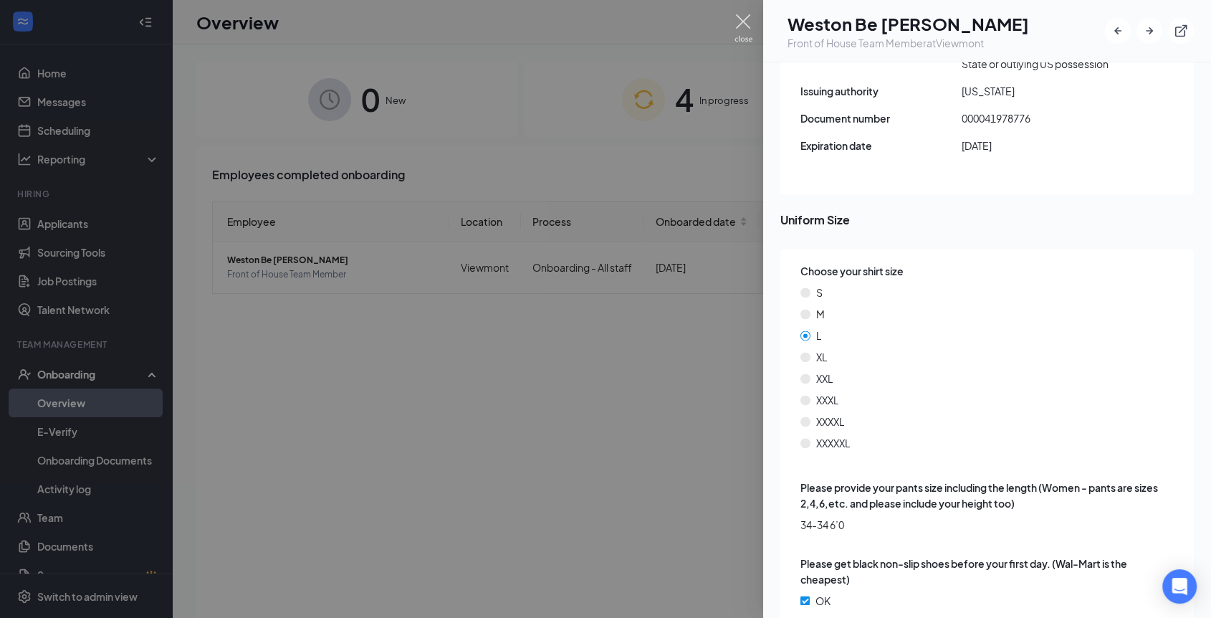
click at [744, 16] on img at bounding box center [744, 28] width 18 height 28
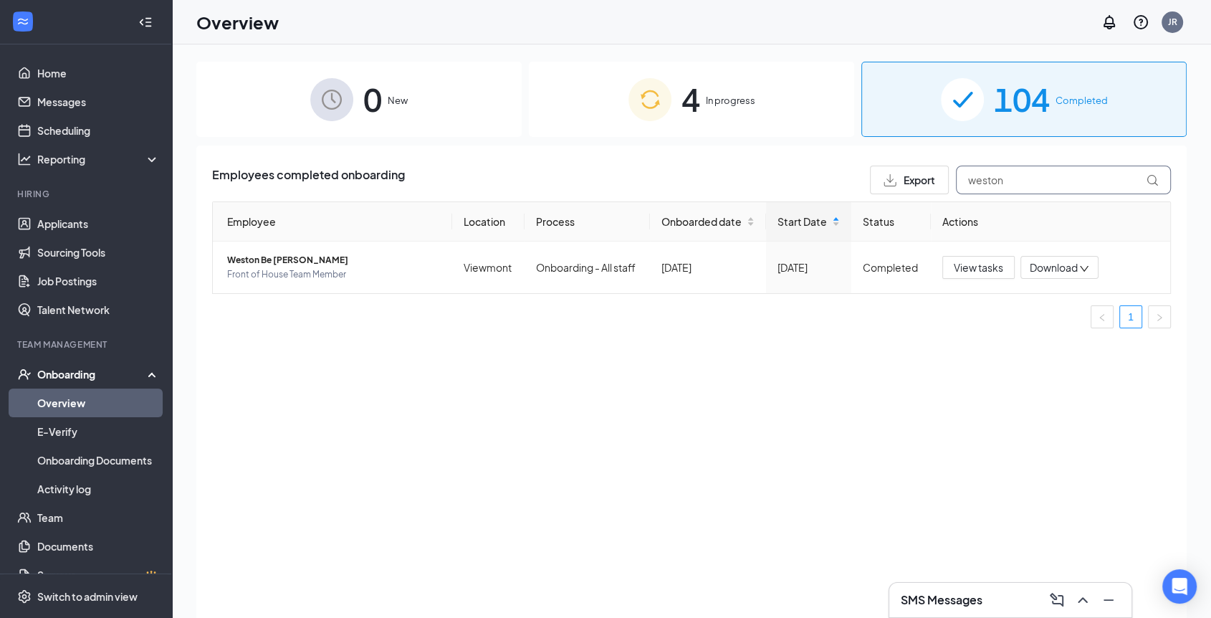
click at [1006, 175] on input "weston" at bounding box center [1063, 180] width 215 height 29
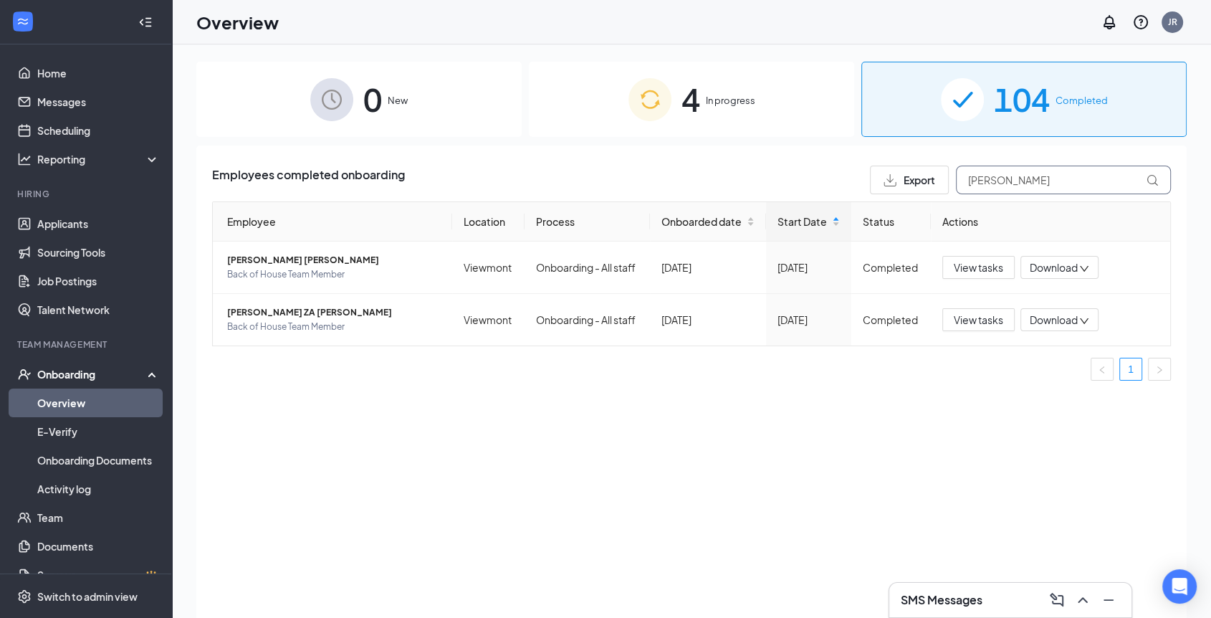
type input "[PERSON_NAME]"
click at [289, 259] on span "[PERSON_NAME] [PERSON_NAME]" at bounding box center [334, 260] width 214 height 14
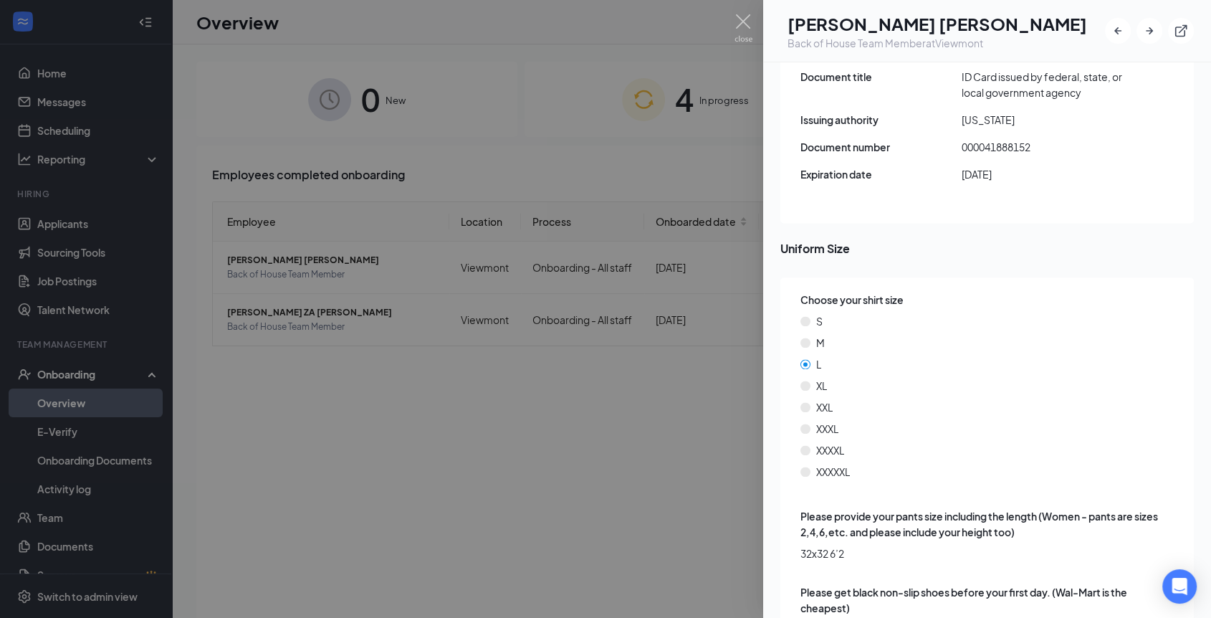
scroll to position [1898, 0]
